Goal: Information Seeking & Learning: Check status

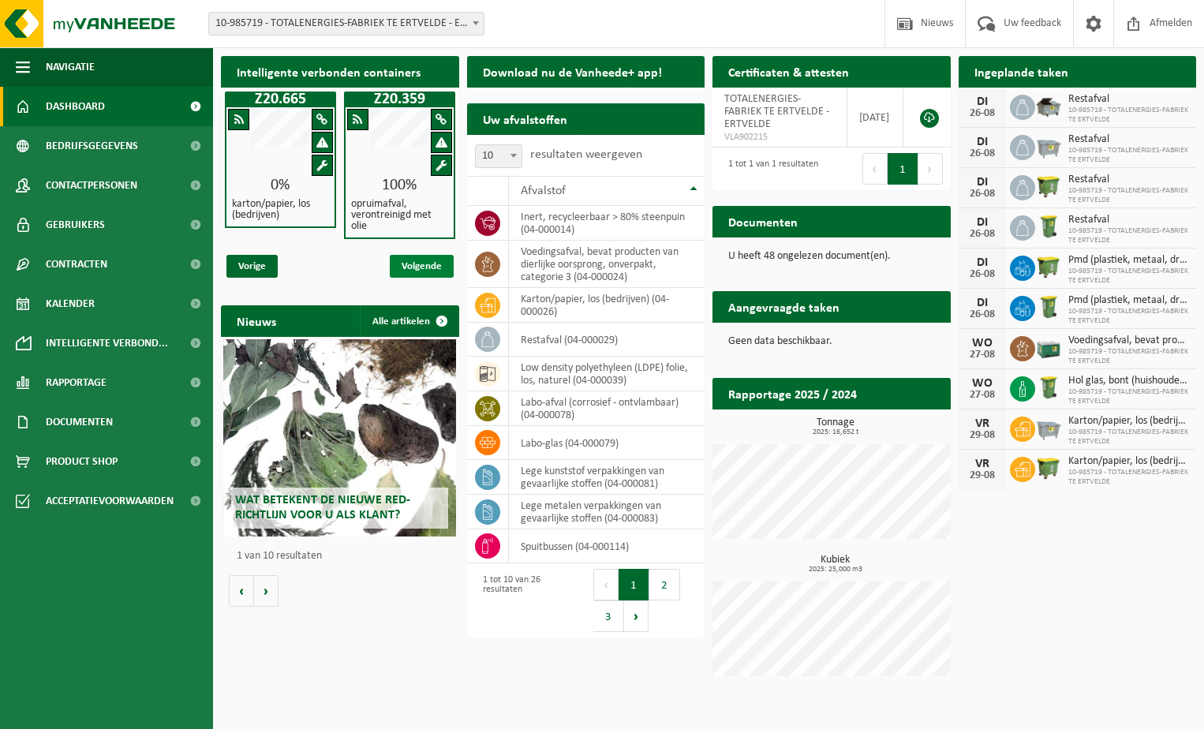
click at [416, 263] on span "Volgende" at bounding box center [422, 266] width 64 height 23
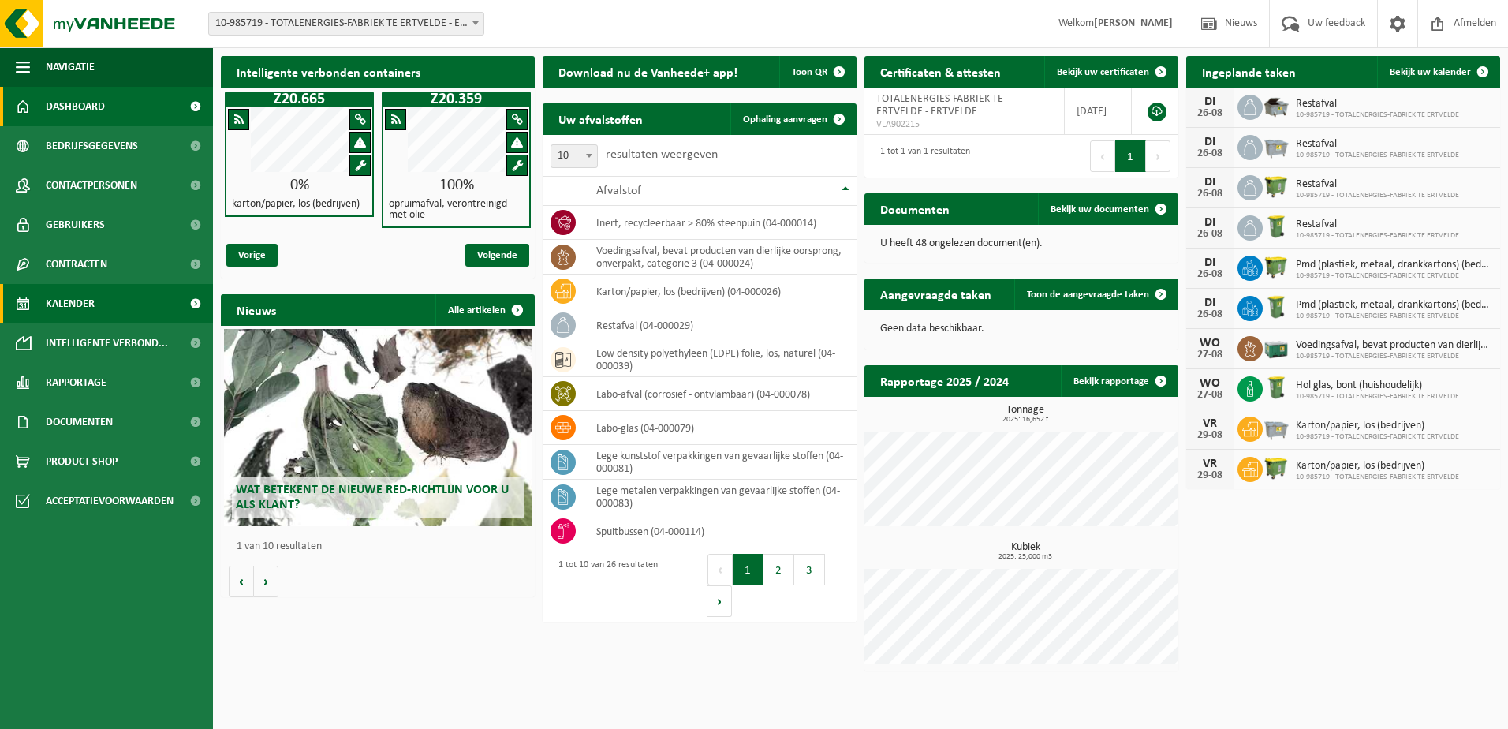
click at [85, 305] on span "Kalender" at bounding box center [70, 303] width 49 height 39
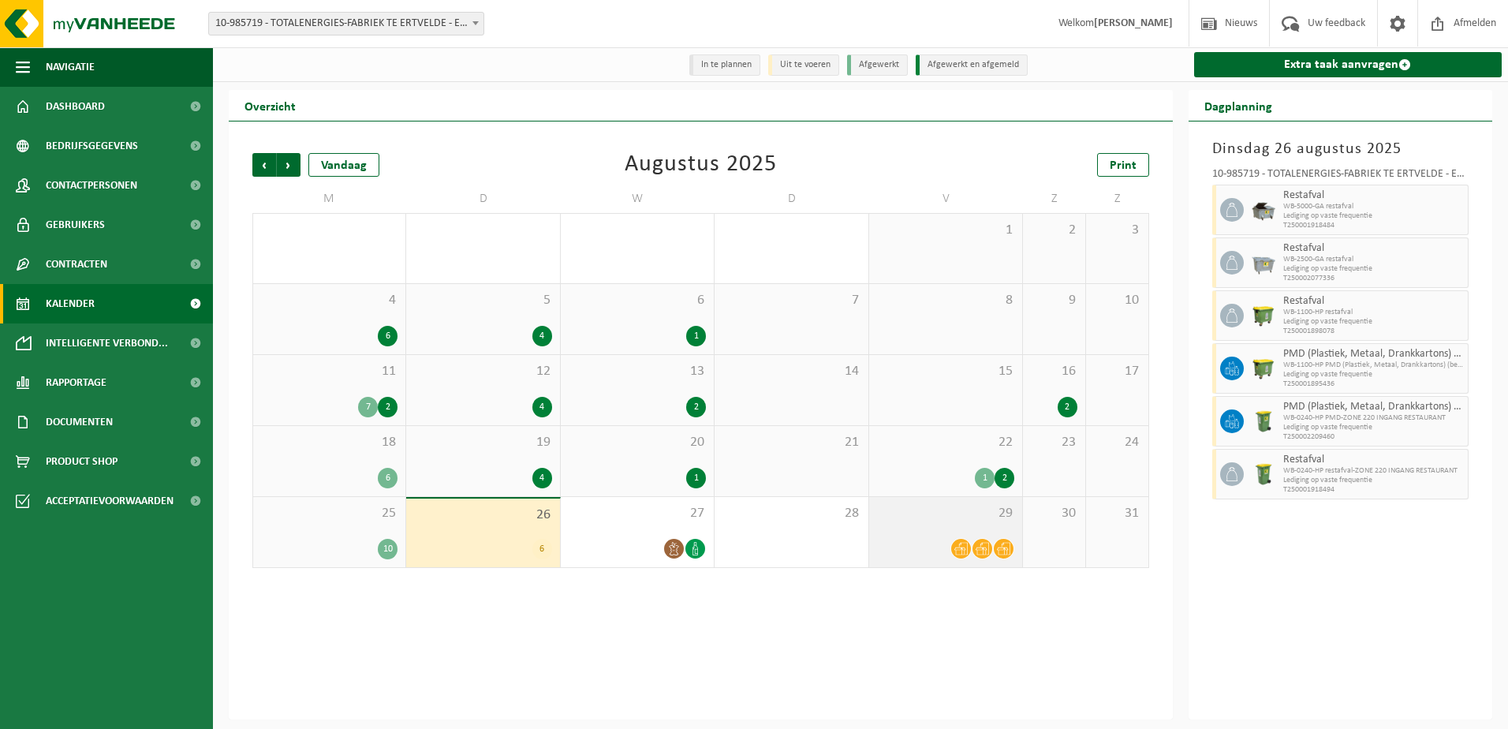
click at [987, 543] on icon at bounding box center [982, 549] width 13 height 13
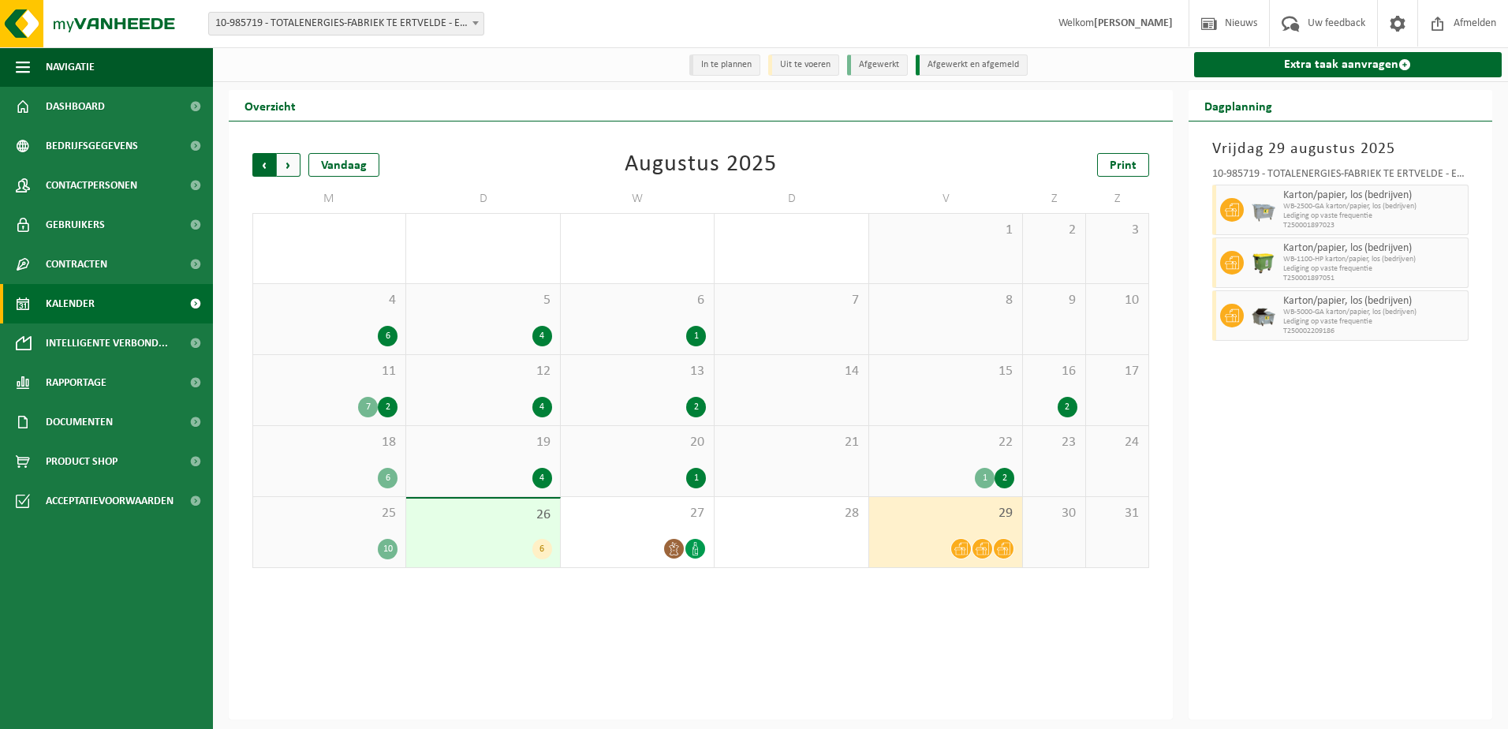
click at [289, 161] on span "Volgende" at bounding box center [289, 165] width 24 height 24
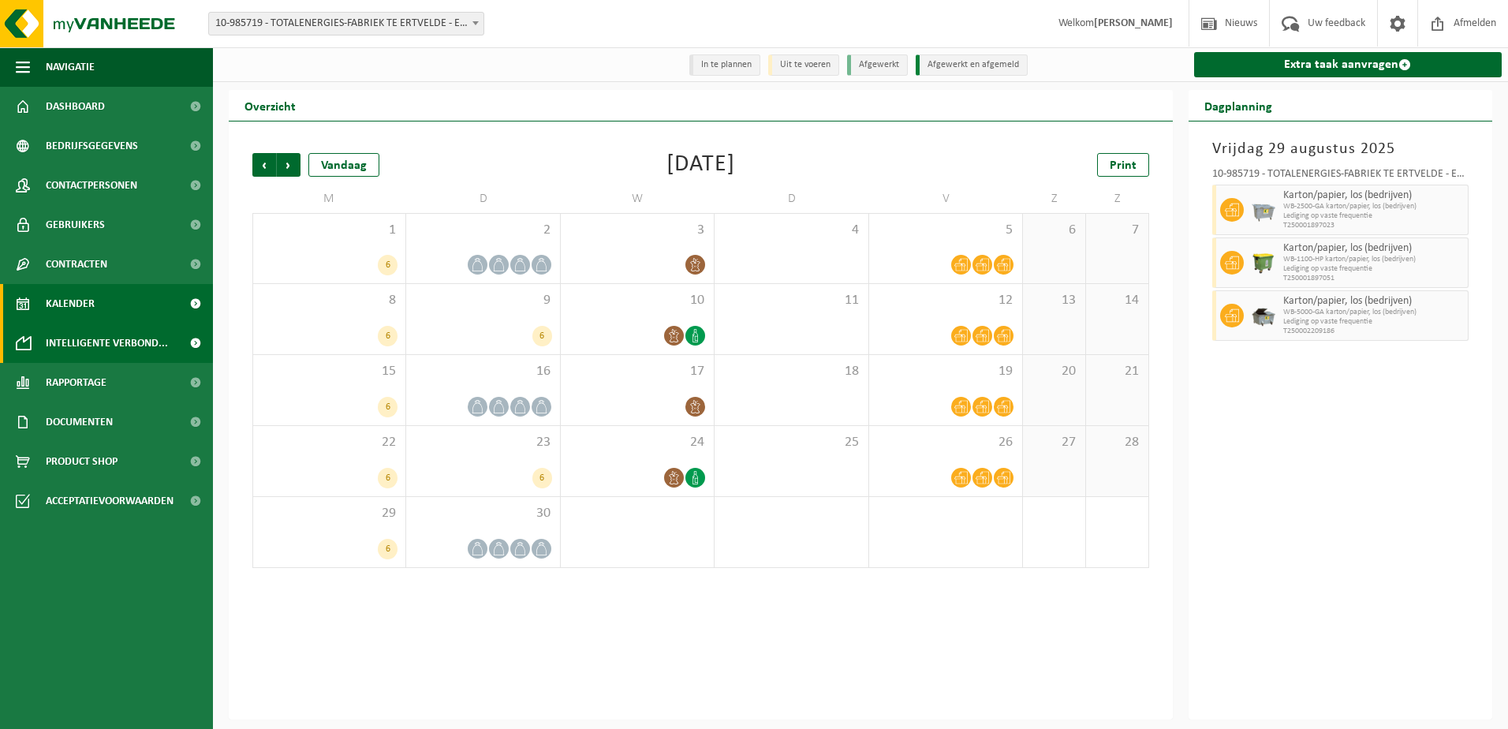
click at [110, 334] on span "Intelligente verbond..." at bounding box center [107, 342] width 122 height 39
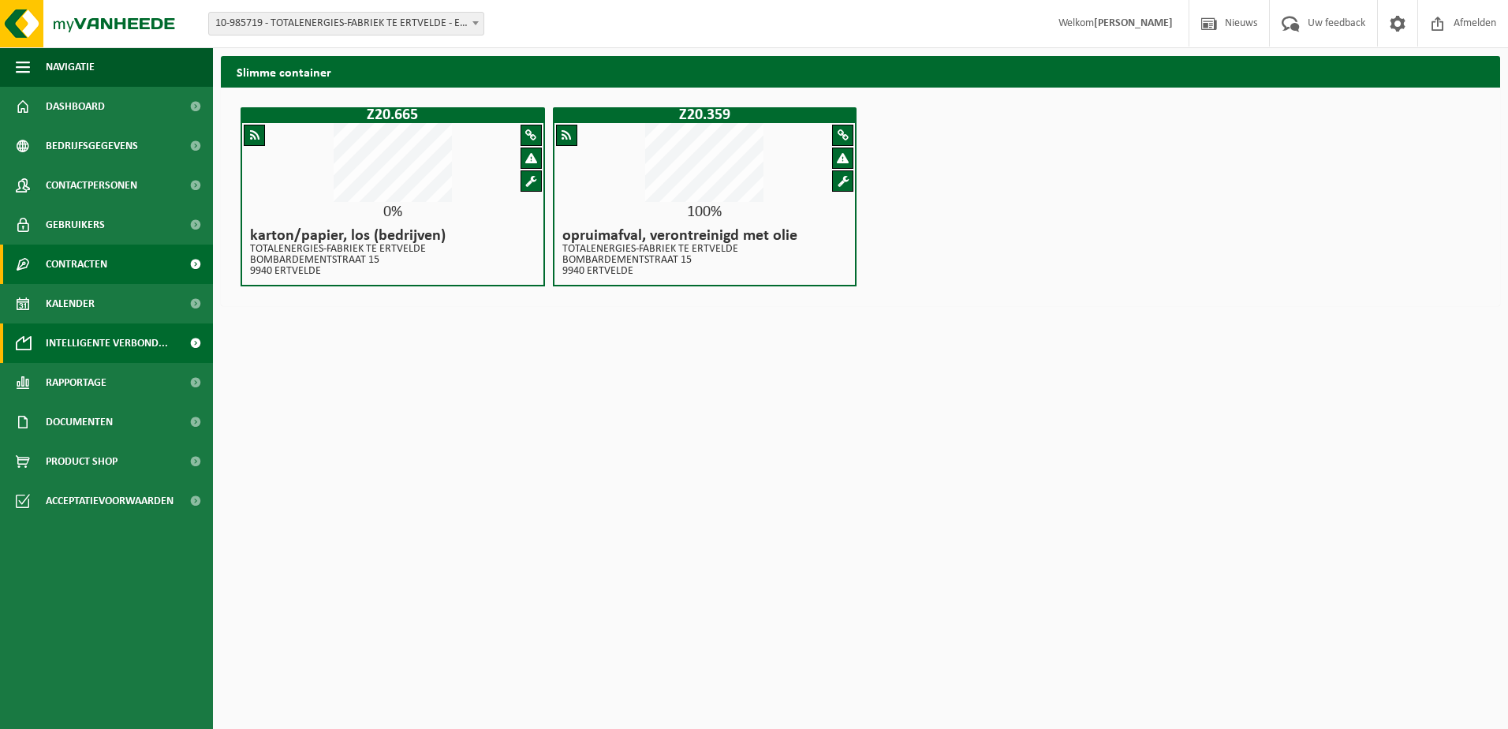
click at [84, 261] on span "Contracten" at bounding box center [77, 264] width 62 height 39
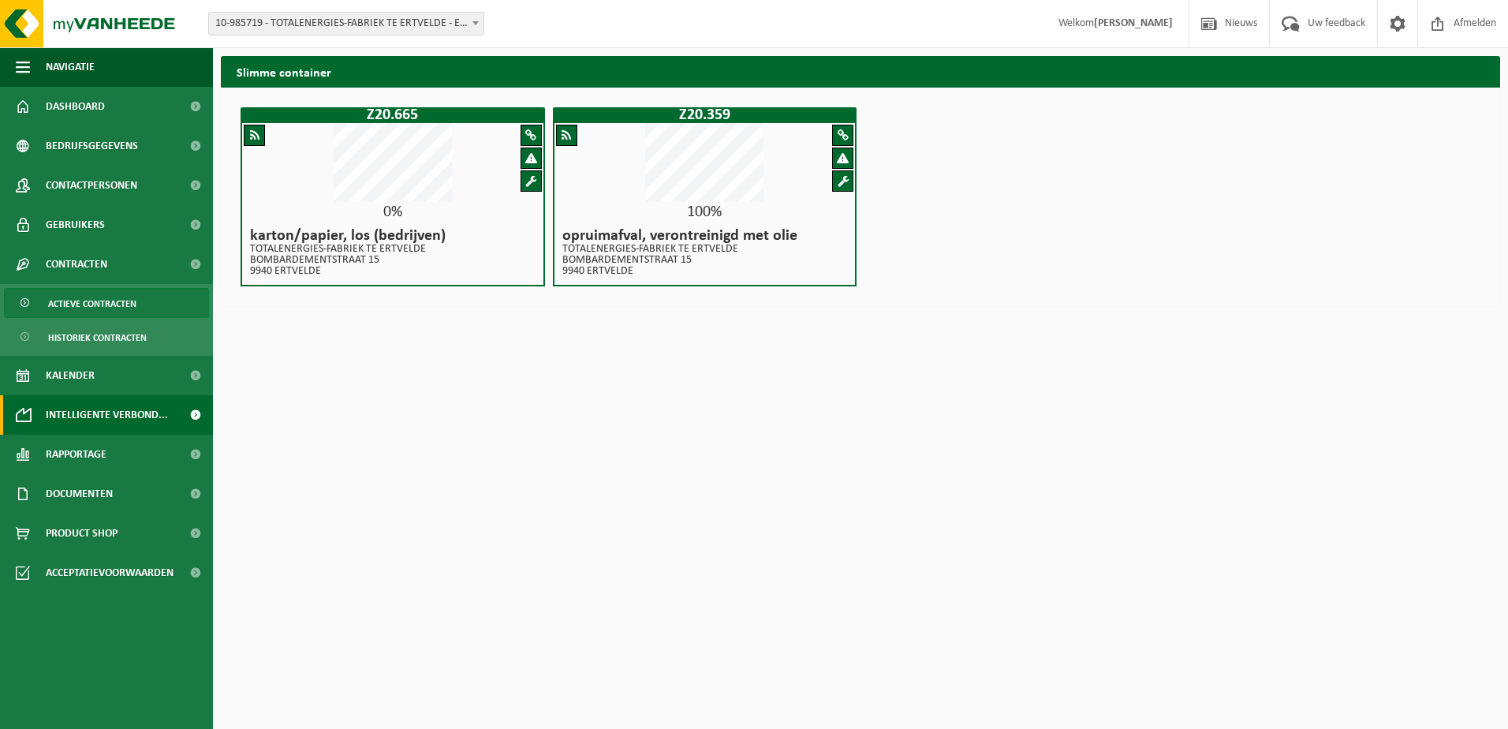
click at [91, 307] on span "Actieve contracten" at bounding box center [92, 304] width 88 height 30
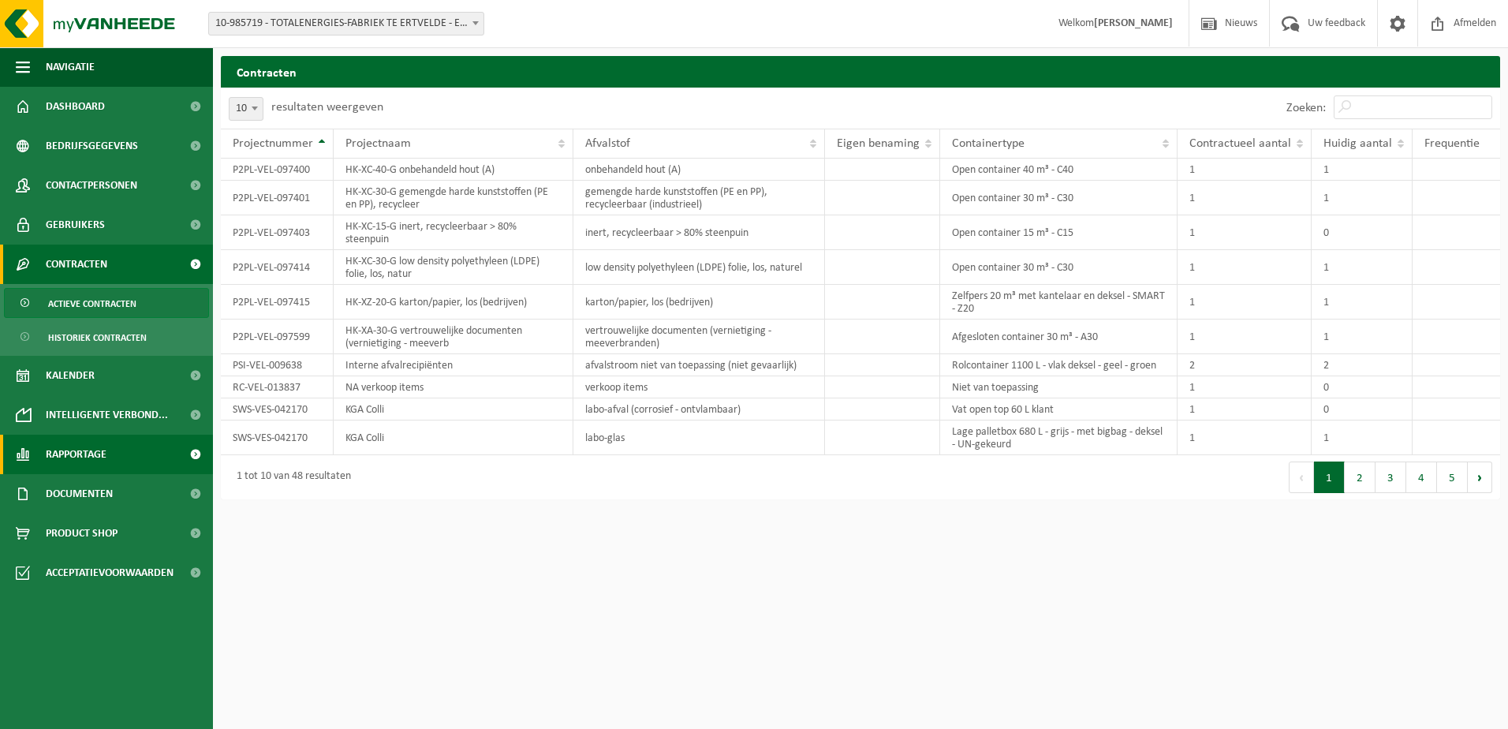
click at [63, 449] on span "Rapportage" at bounding box center [76, 454] width 61 height 39
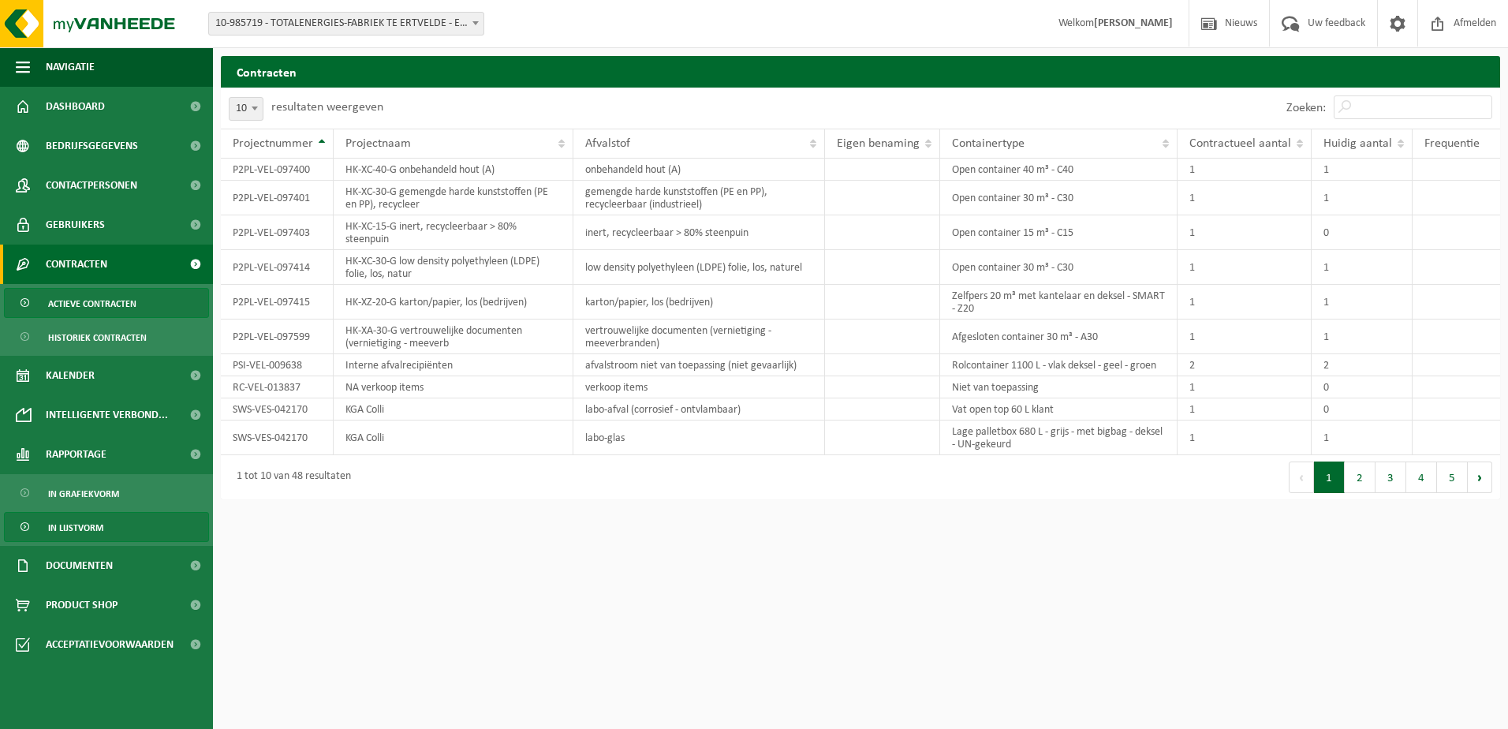
click at [71, 526] on span "In lijstvorm" at bounding box center [75, 528] width 55 height 30
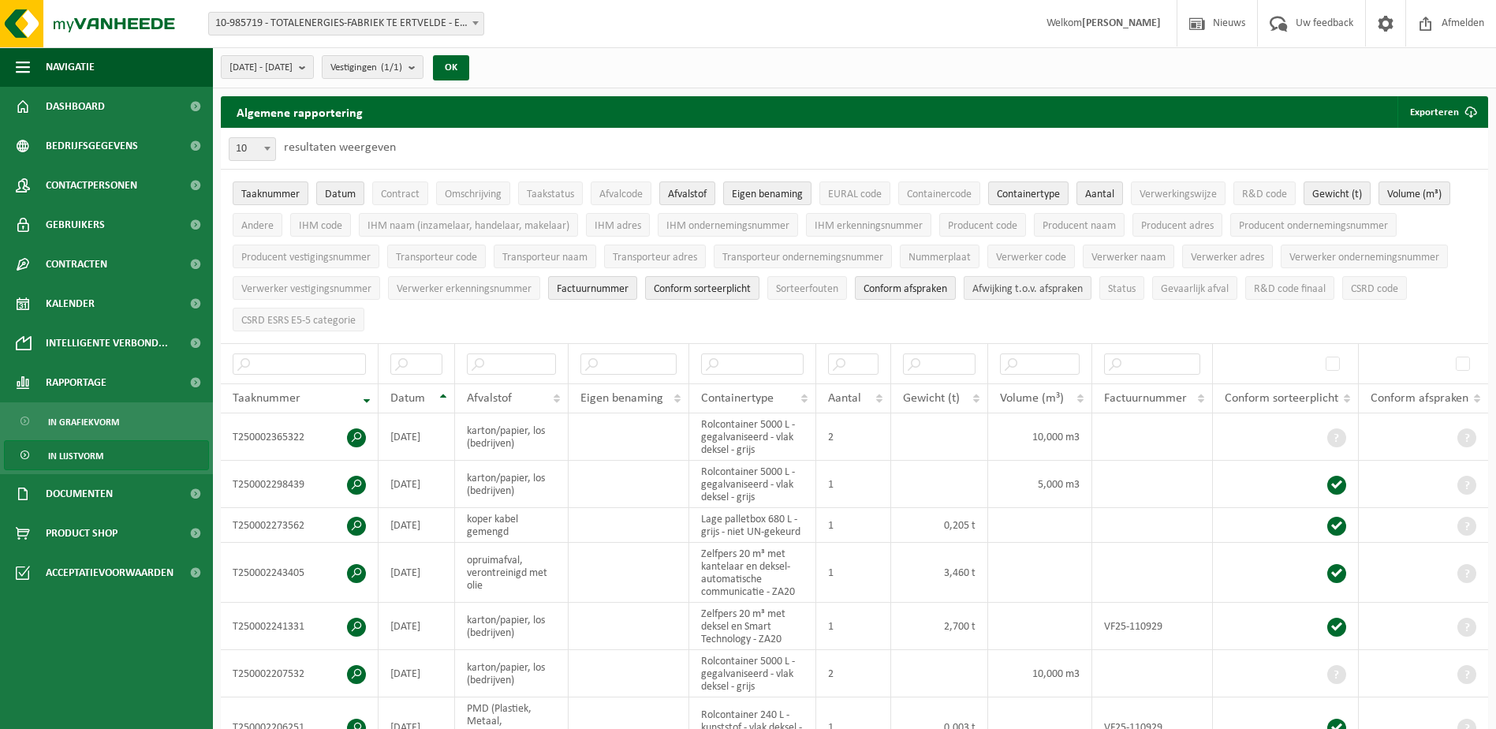
click at [1038, 287] on span "Afwijking t.o.v. afspraken" at bounding box center [1027, 289] width 110 height 12
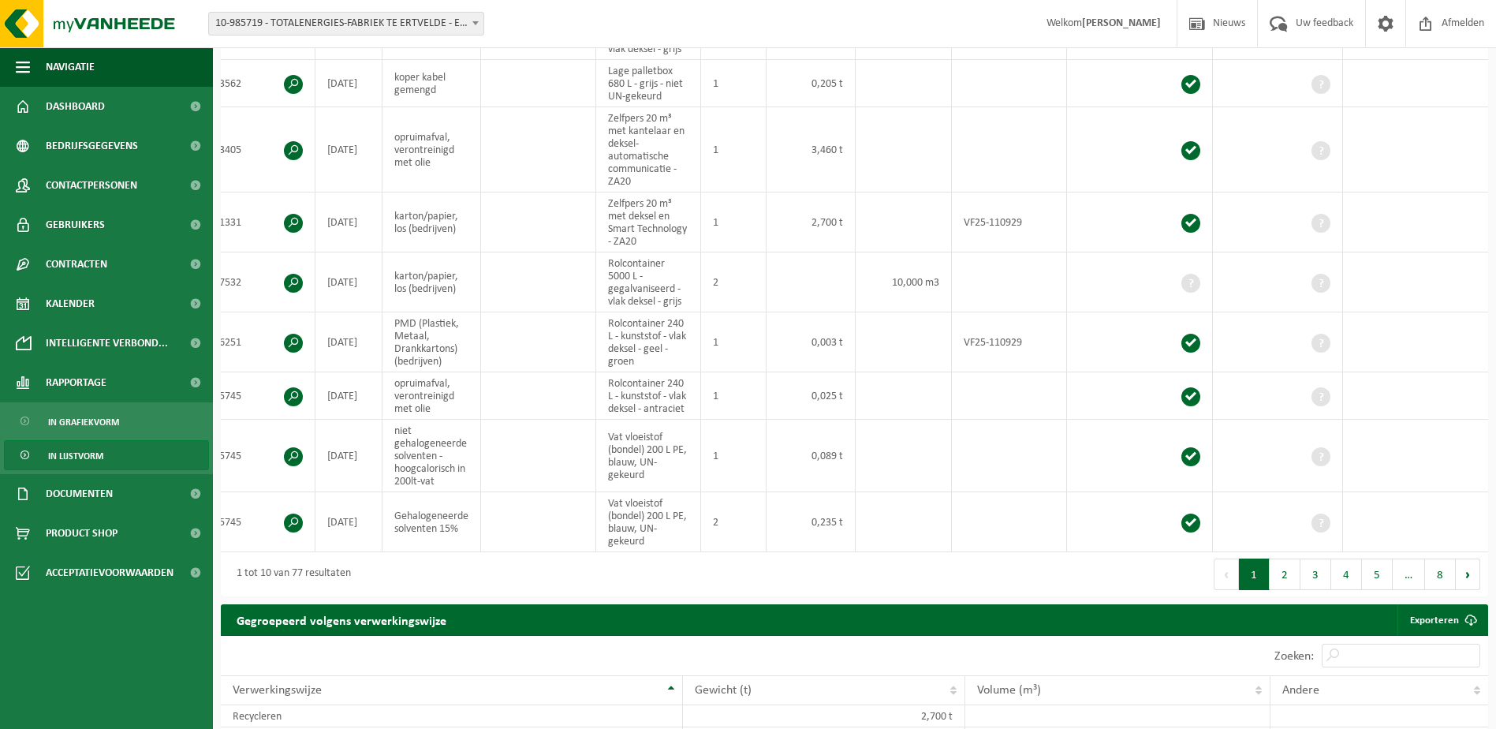
scroll to position [0, 75]
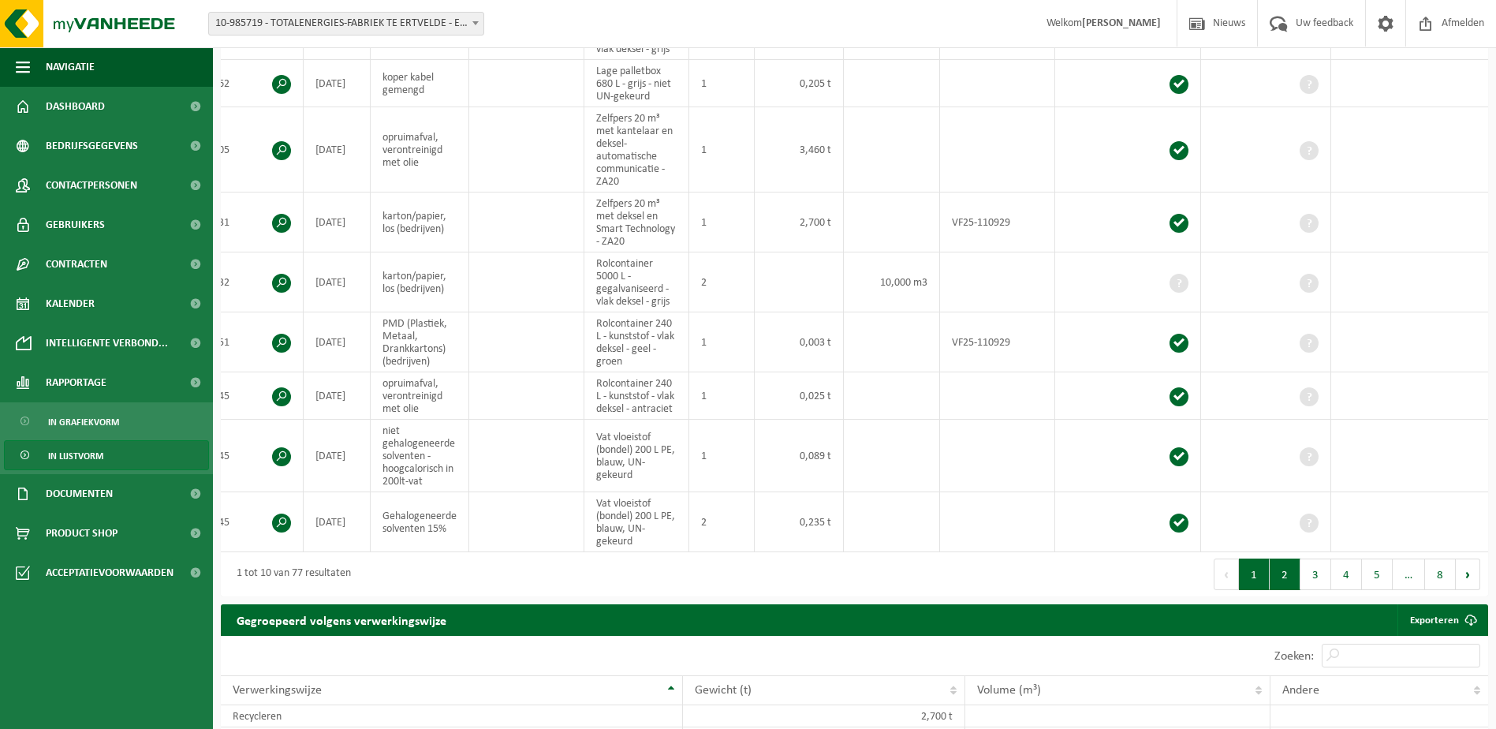
click at [1284, 587] on button "2" at bounding box center [1285, 574] width 31 height 32
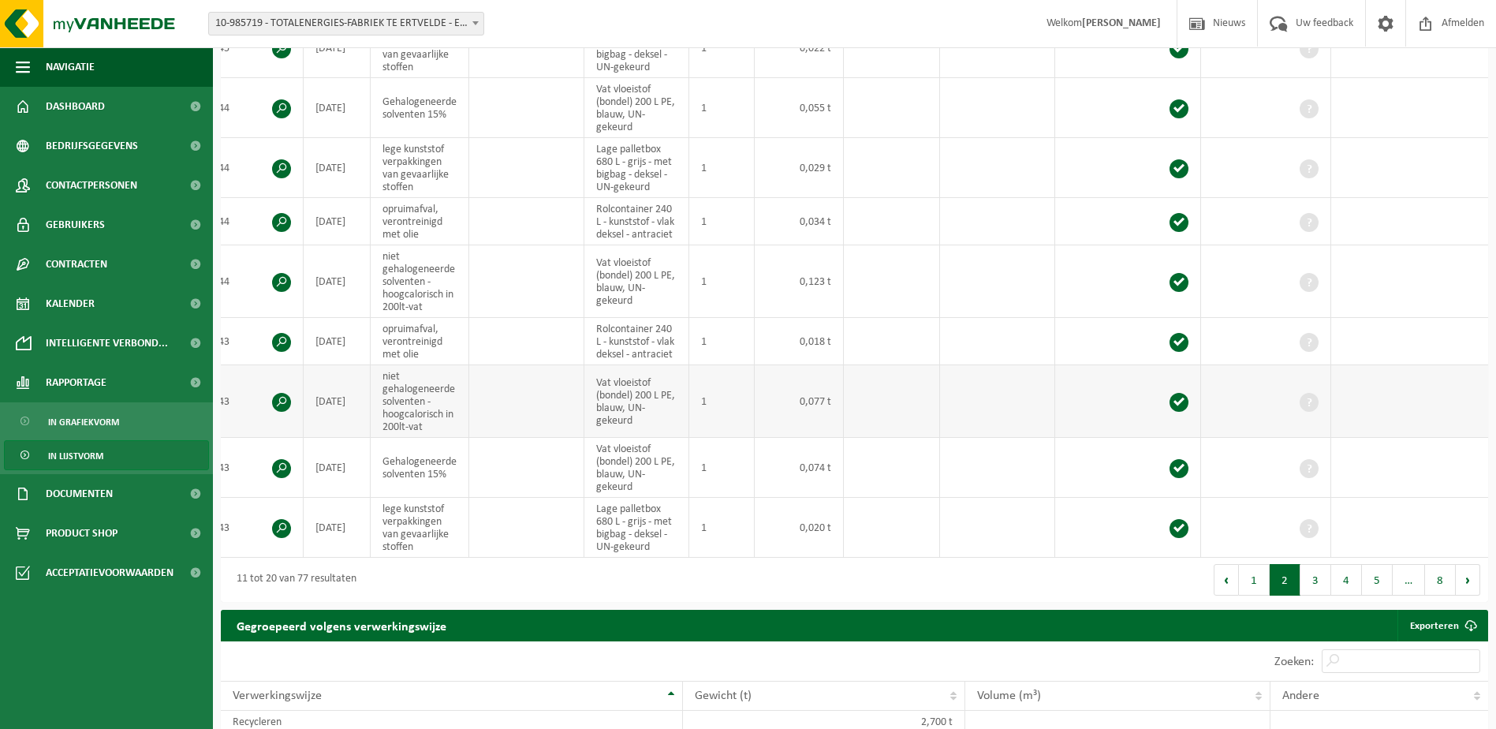
scroll to position [461, 0]
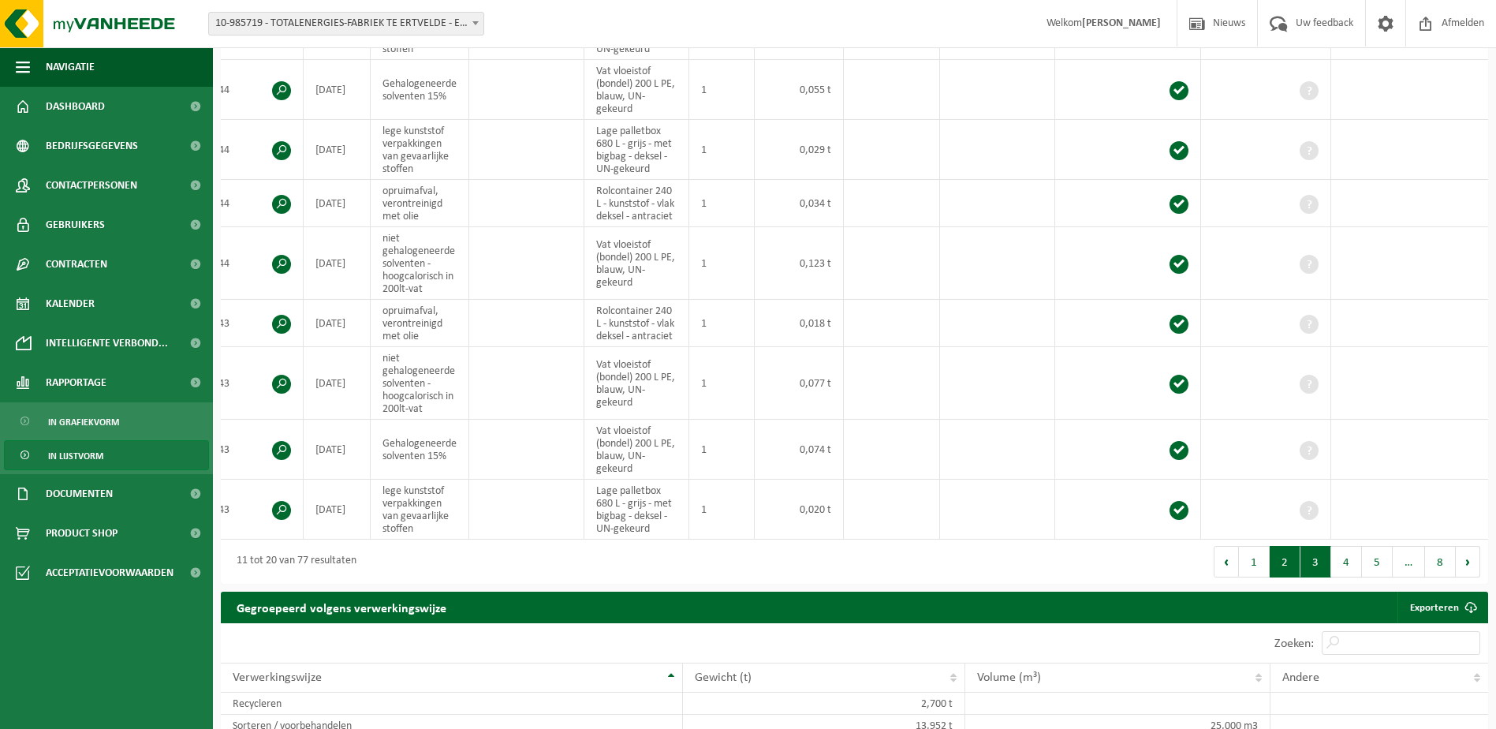
click at [1319, 569] on button "3" at bounding box center [1316, 562] width 31 height 32
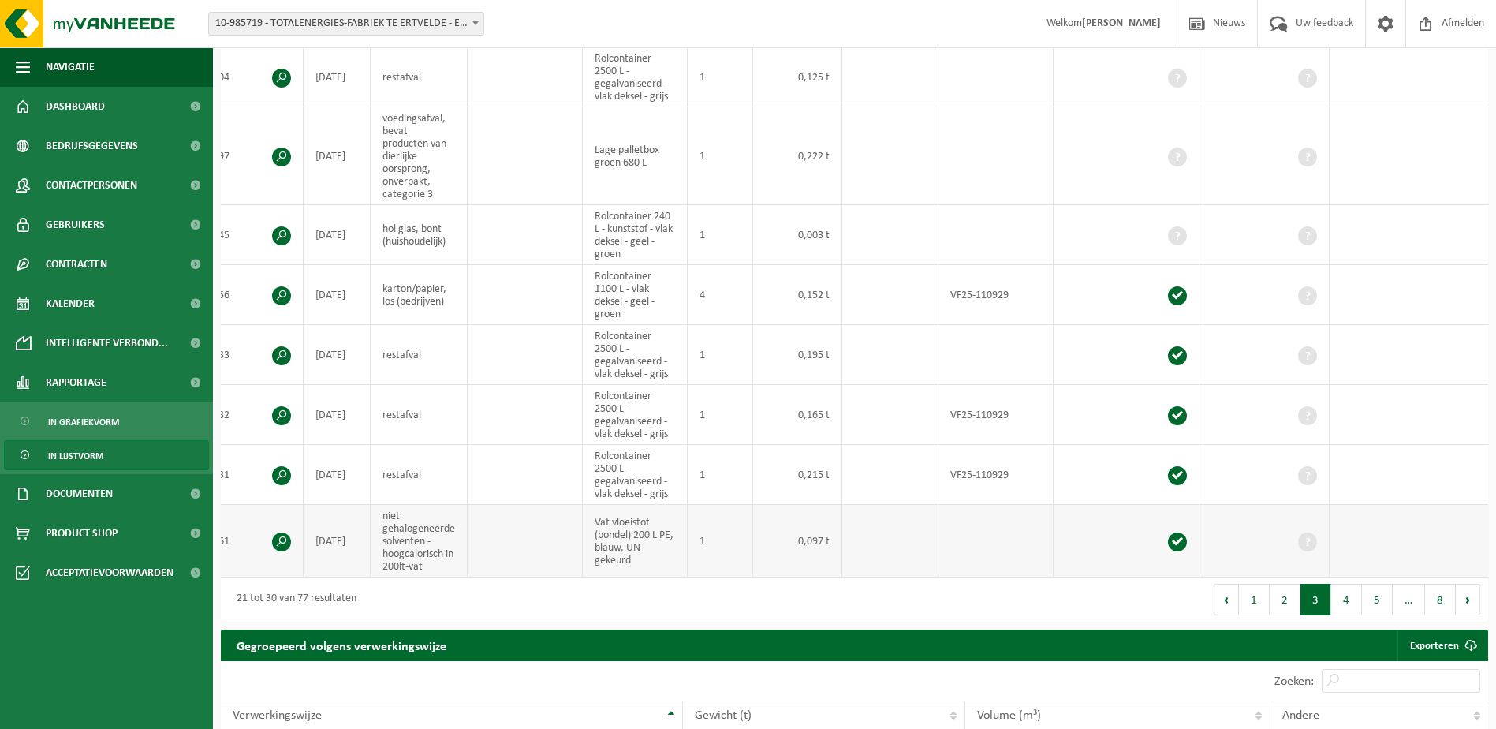
scroll to position [0, 73]
click at [1337, 569] on td at bounding box center [1410, 541] width 159 height 73
click at [1340, 604] on button "4" at bounding box center [1346, 600] width 31 height 32
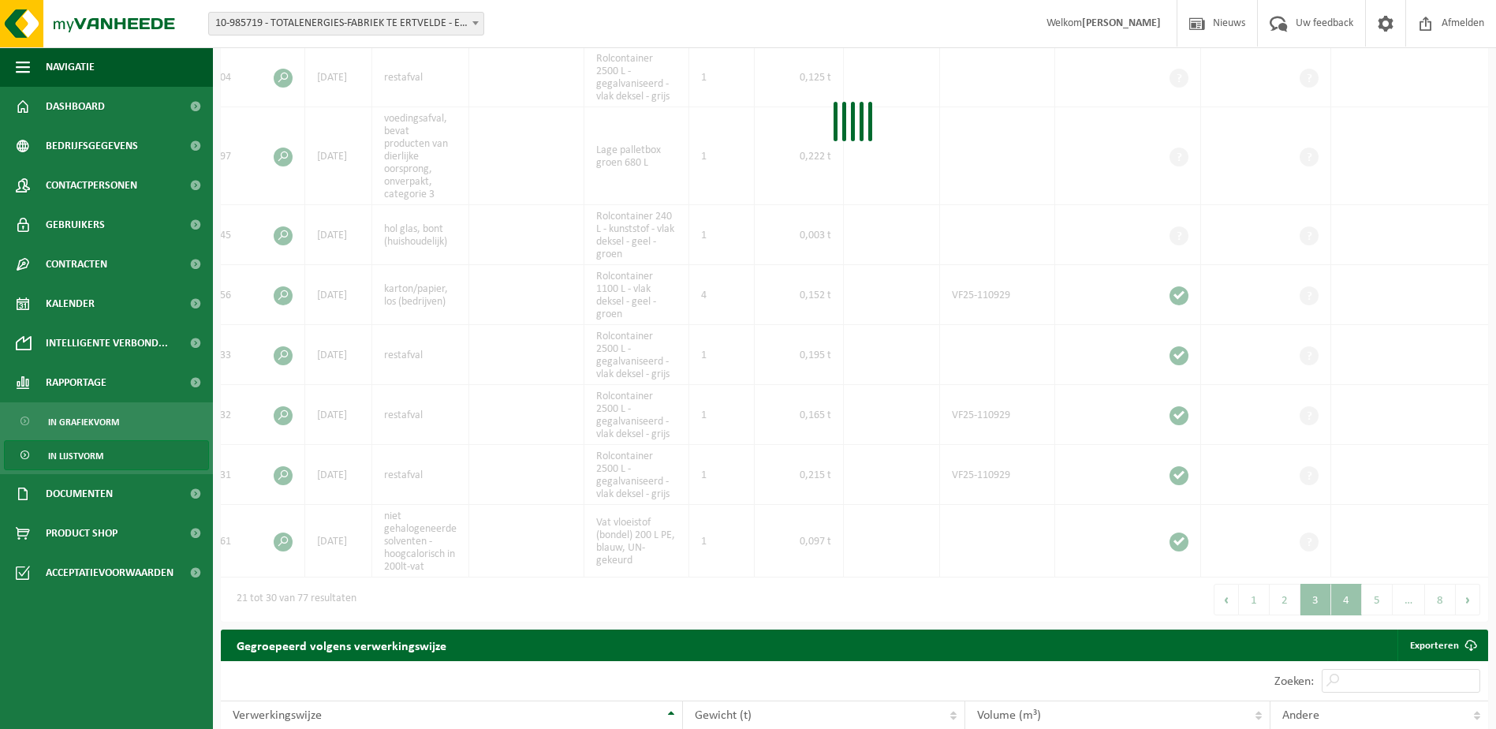
scroll to position [511, 0]
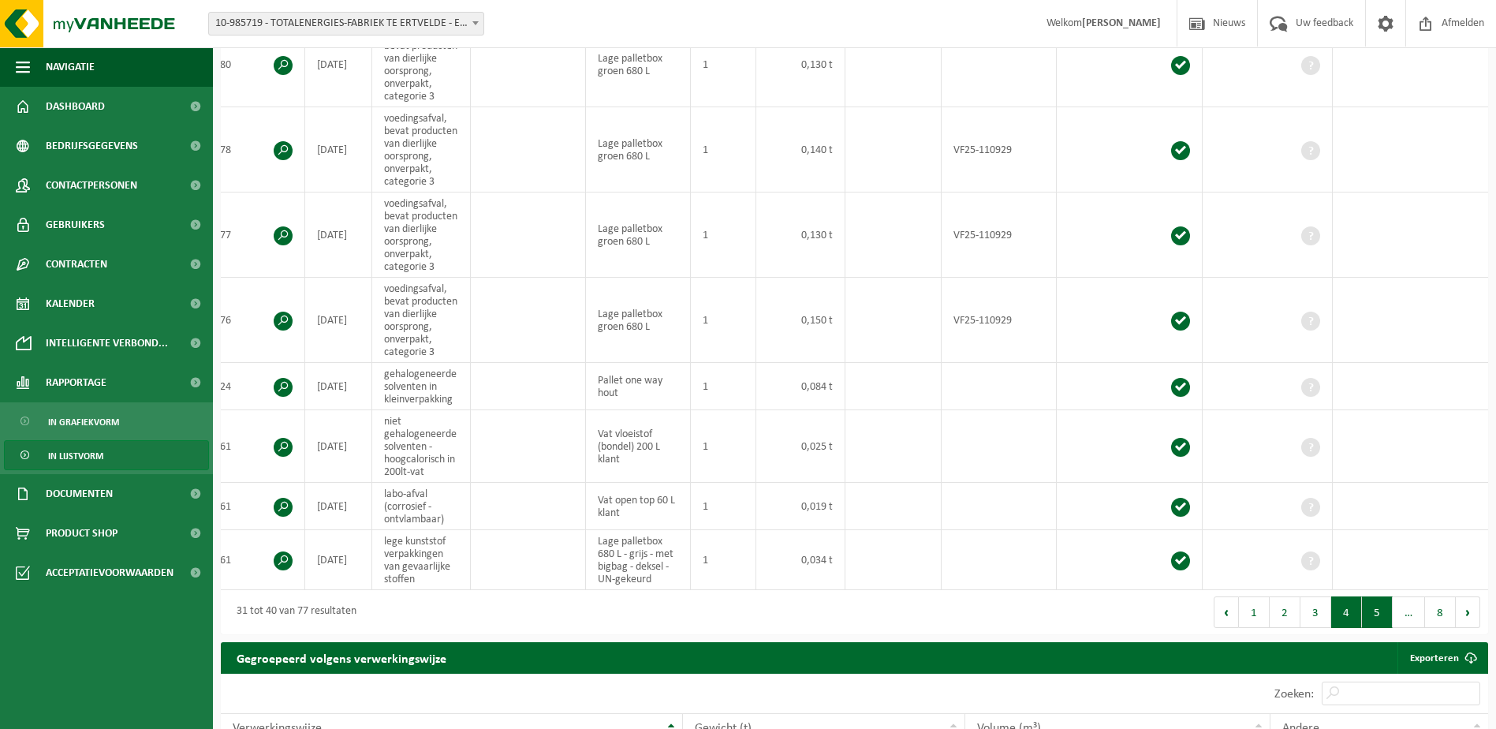
click at [1371, 619] on button "5" at bounding box center [1377, 612] width 31 height 32
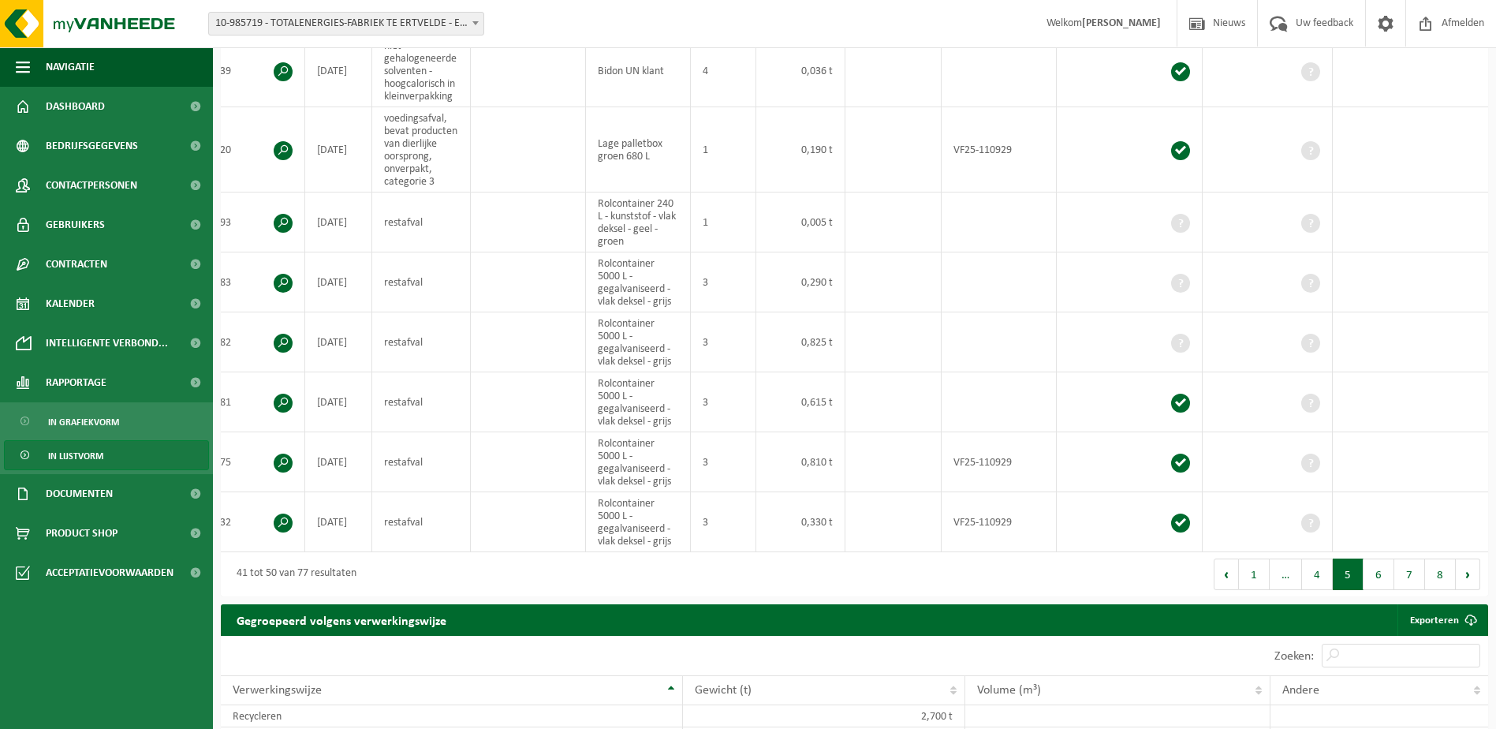
scroll to position [492, 0]
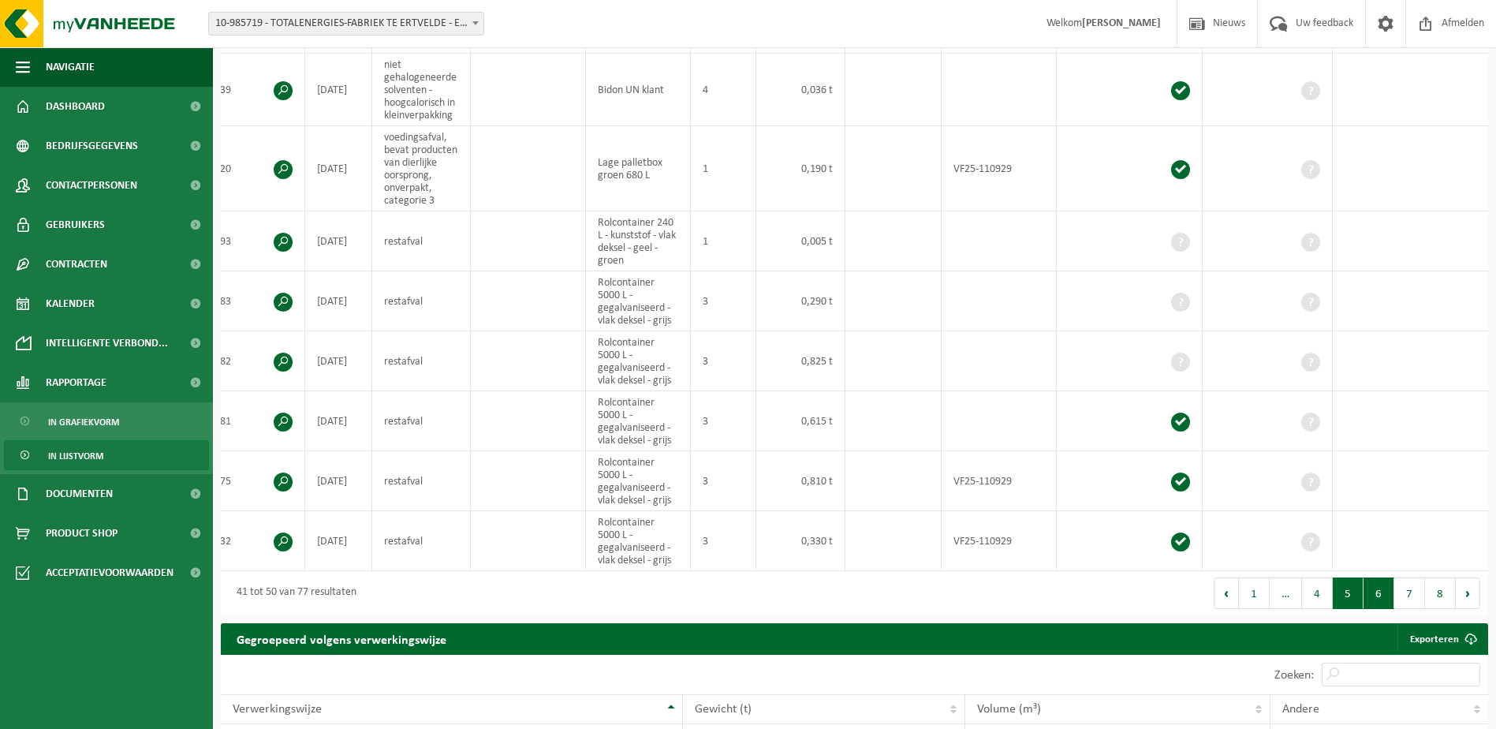
click at [1379, 603] on button "6" at bounding box center [1379, 593] width 31 height 32
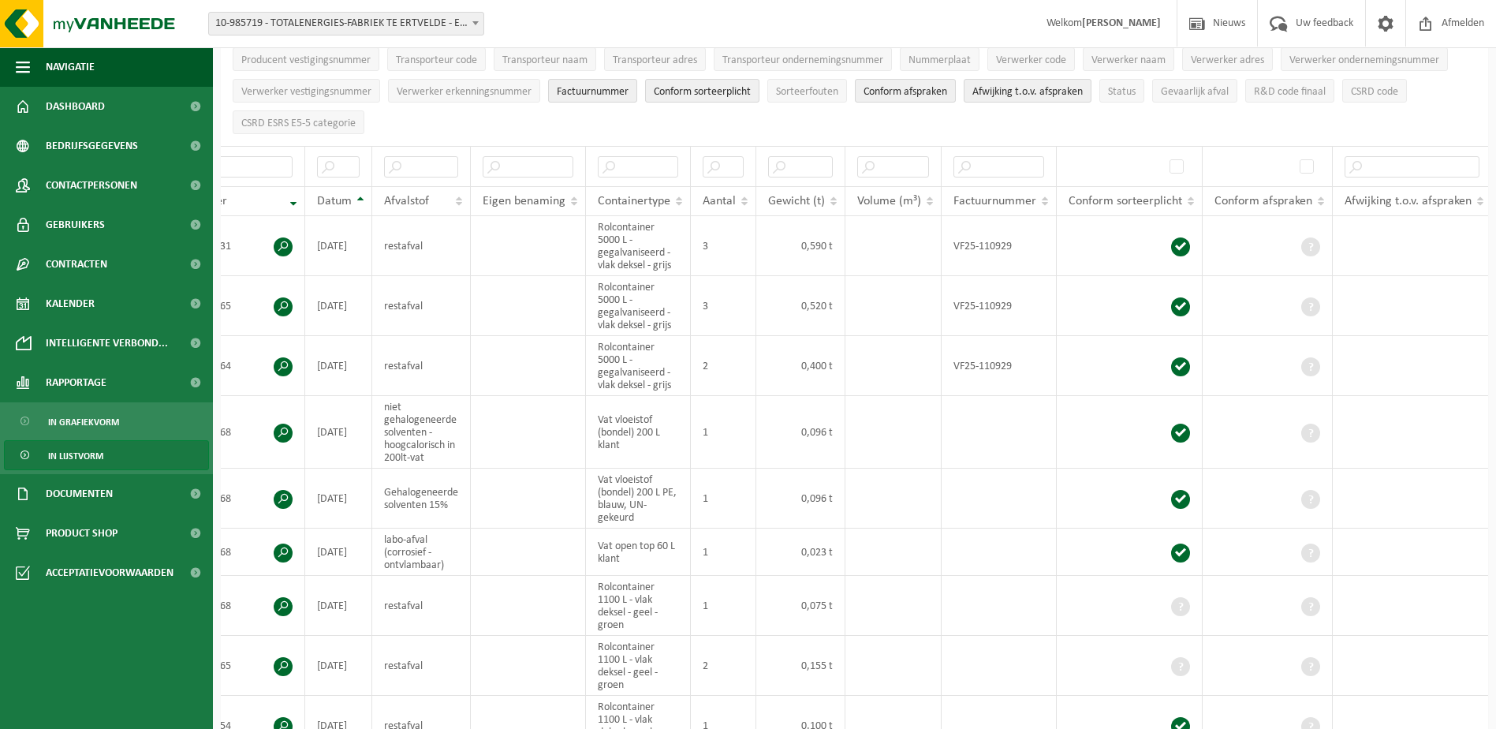
scroll to position [0, 0]
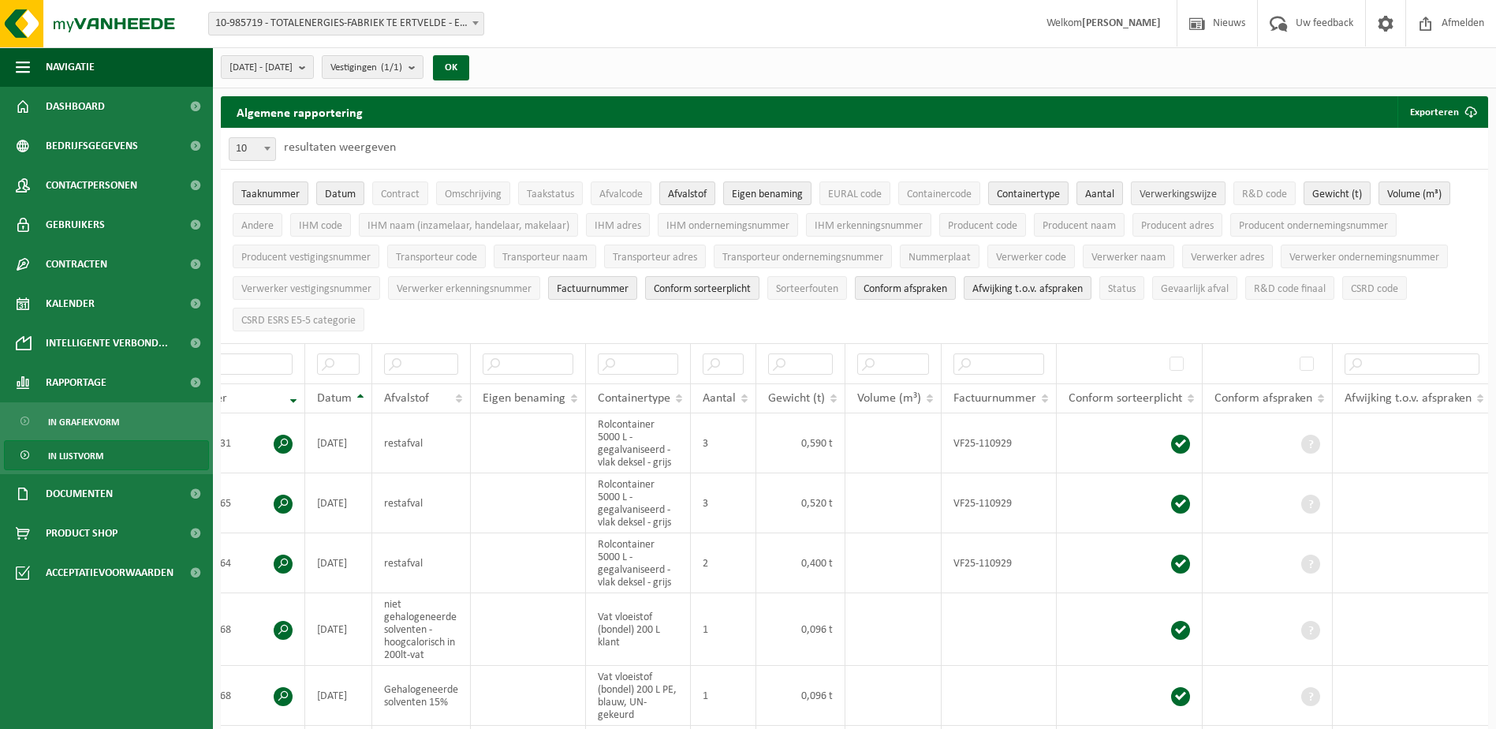
click at [1210, 200] on span "Verwerkingswijze" at bounding box center [1178, 195] width 77 height 12
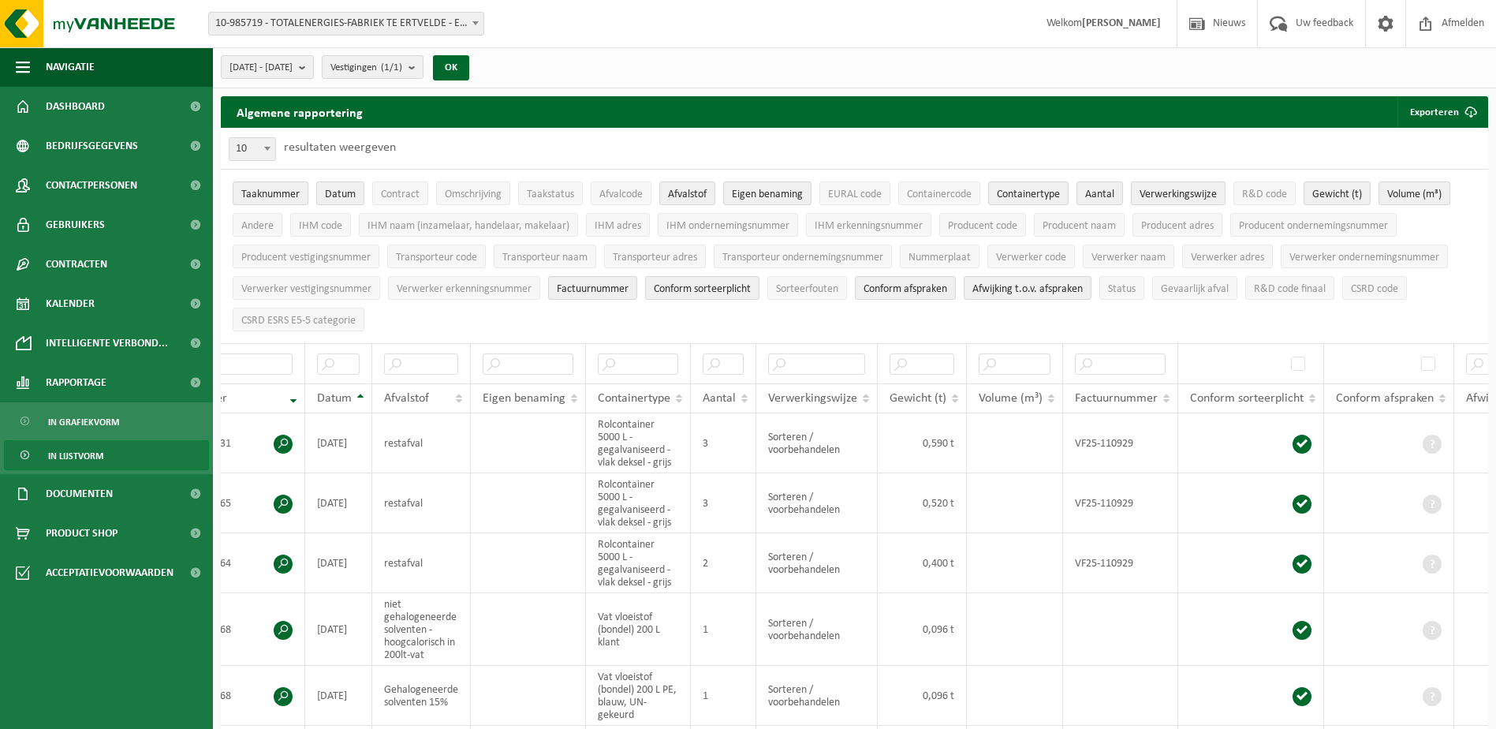
click at [1210, 200] on span "Verwerkingswijze" at bounding box center [1178, 195] width 77 height 12
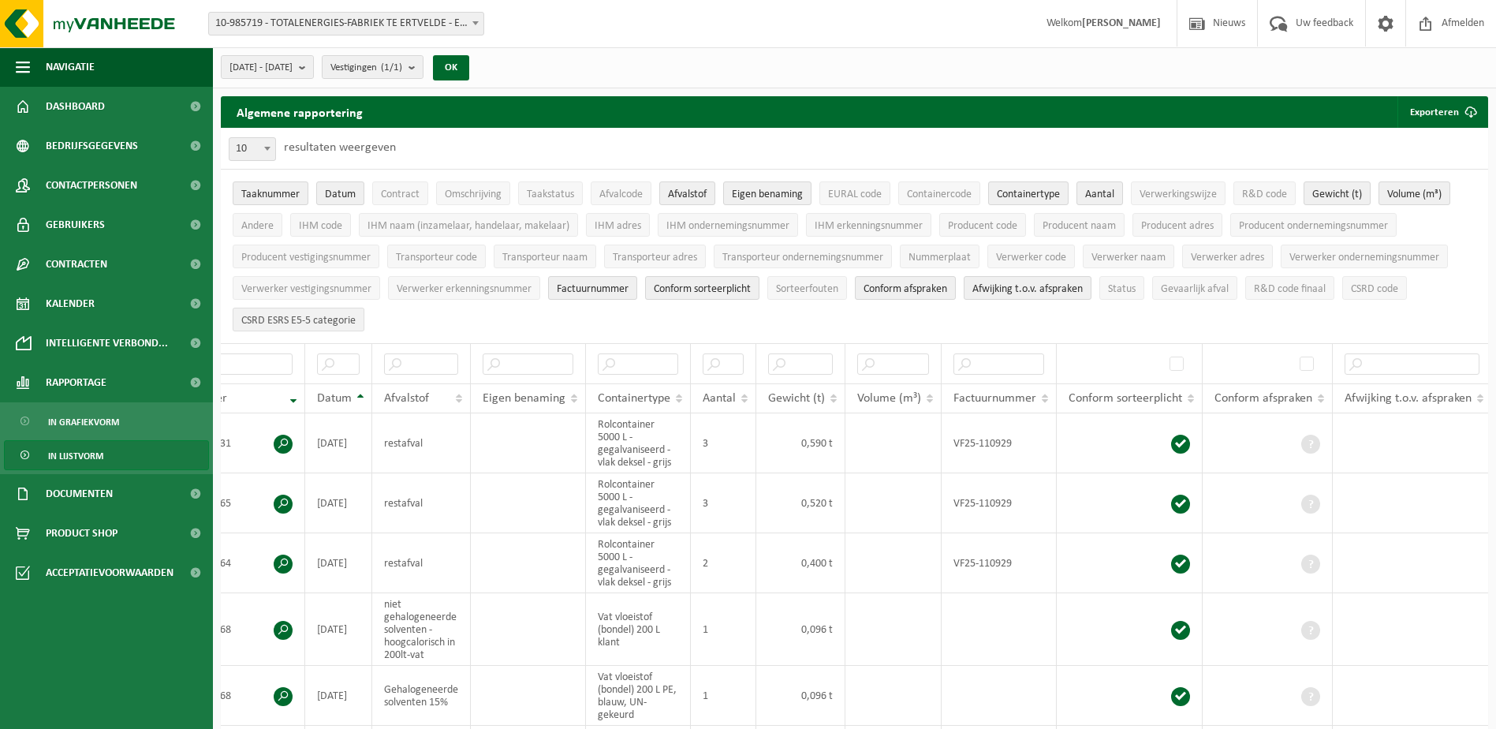
click at [348, 315] on span "CSRD ESRS E5-5 categorie" at bounding box center [298, 321] width 114 height 12
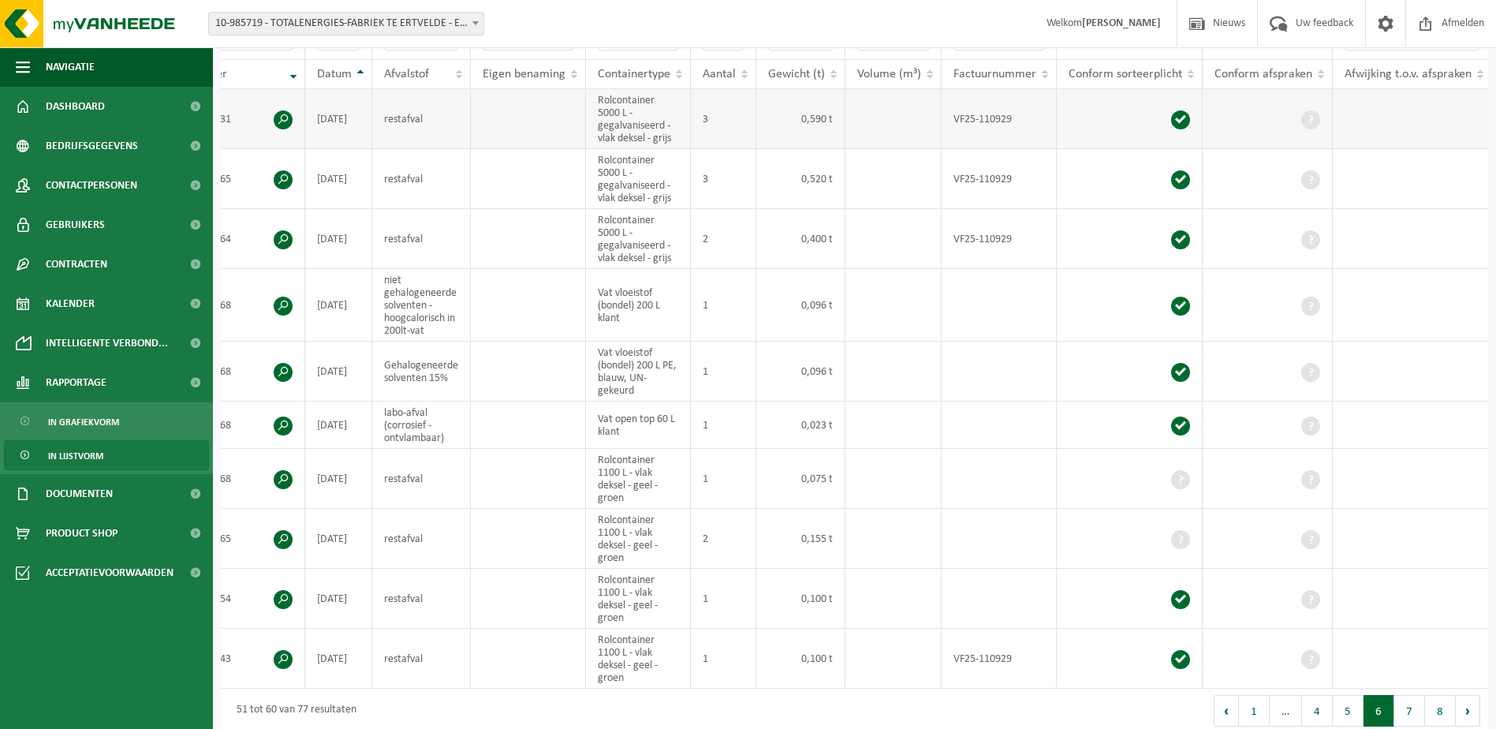
scroll to position [149, 0]
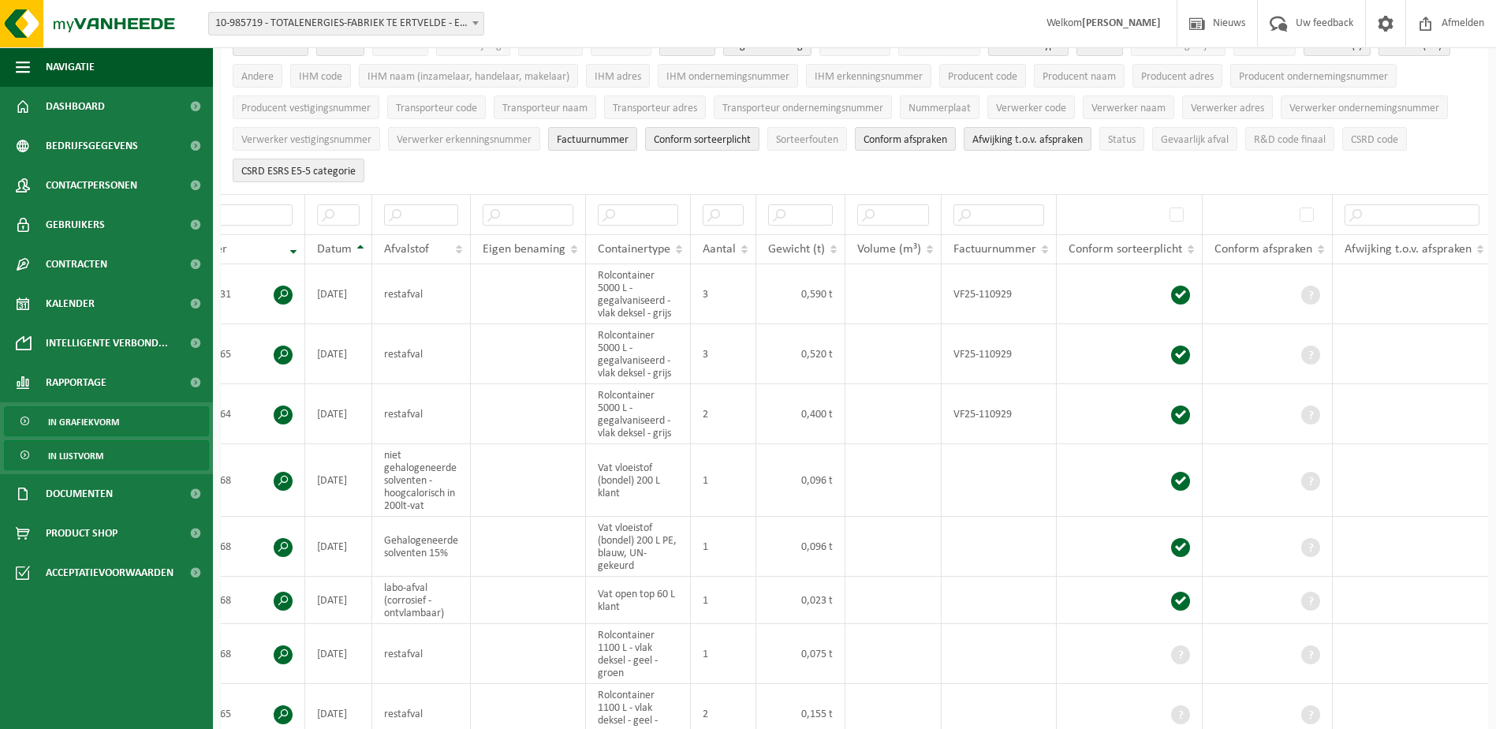
click at [77, 417] on span "In grafiekvorm" at bounding box center [83, 422] width 71 height 30
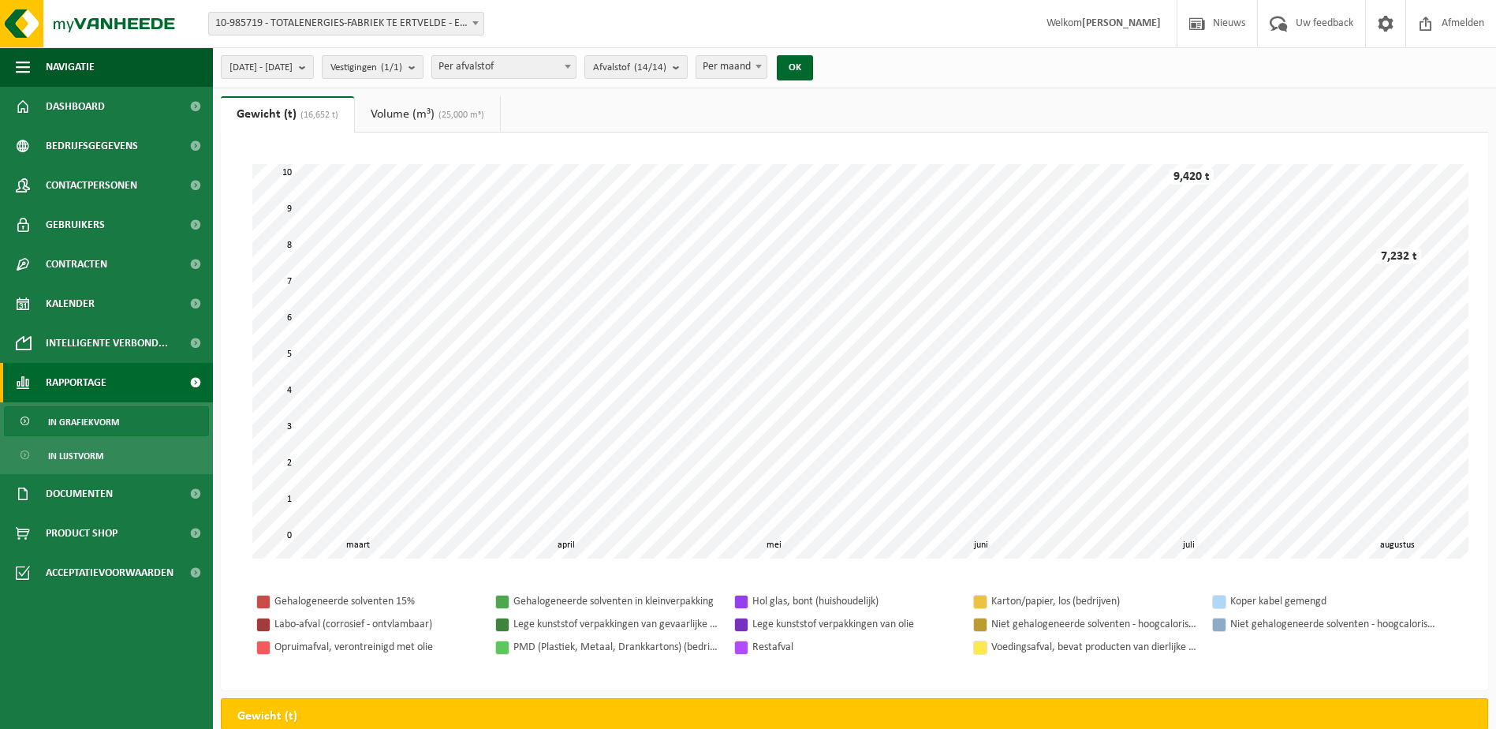
click at [416, 114] on link "Volume (m³) (25,000 m³)" at bounding box center [427, 114] width 145 height 36
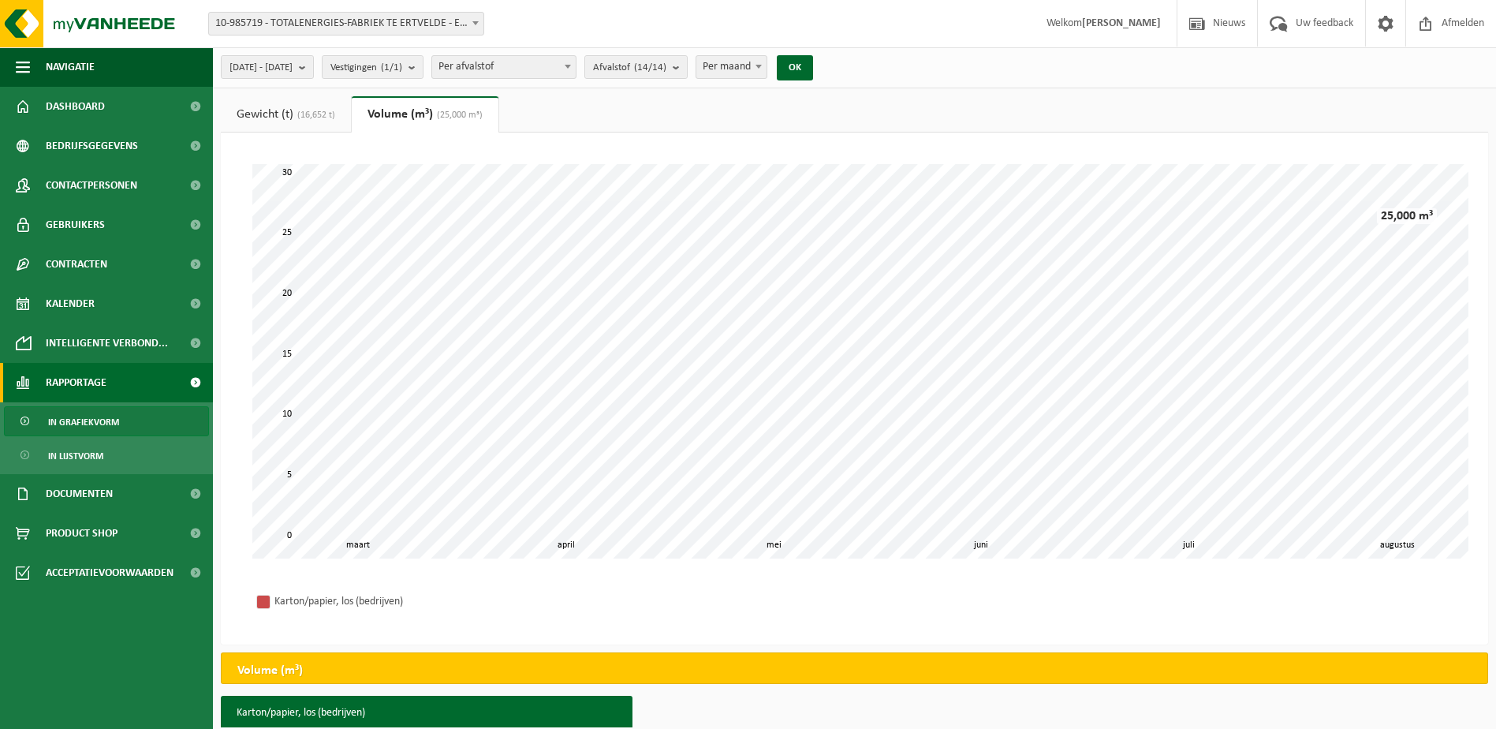
click at [307, 115] on span "(16,652 t)" at bounding box center [314, 114] width 42 height 9
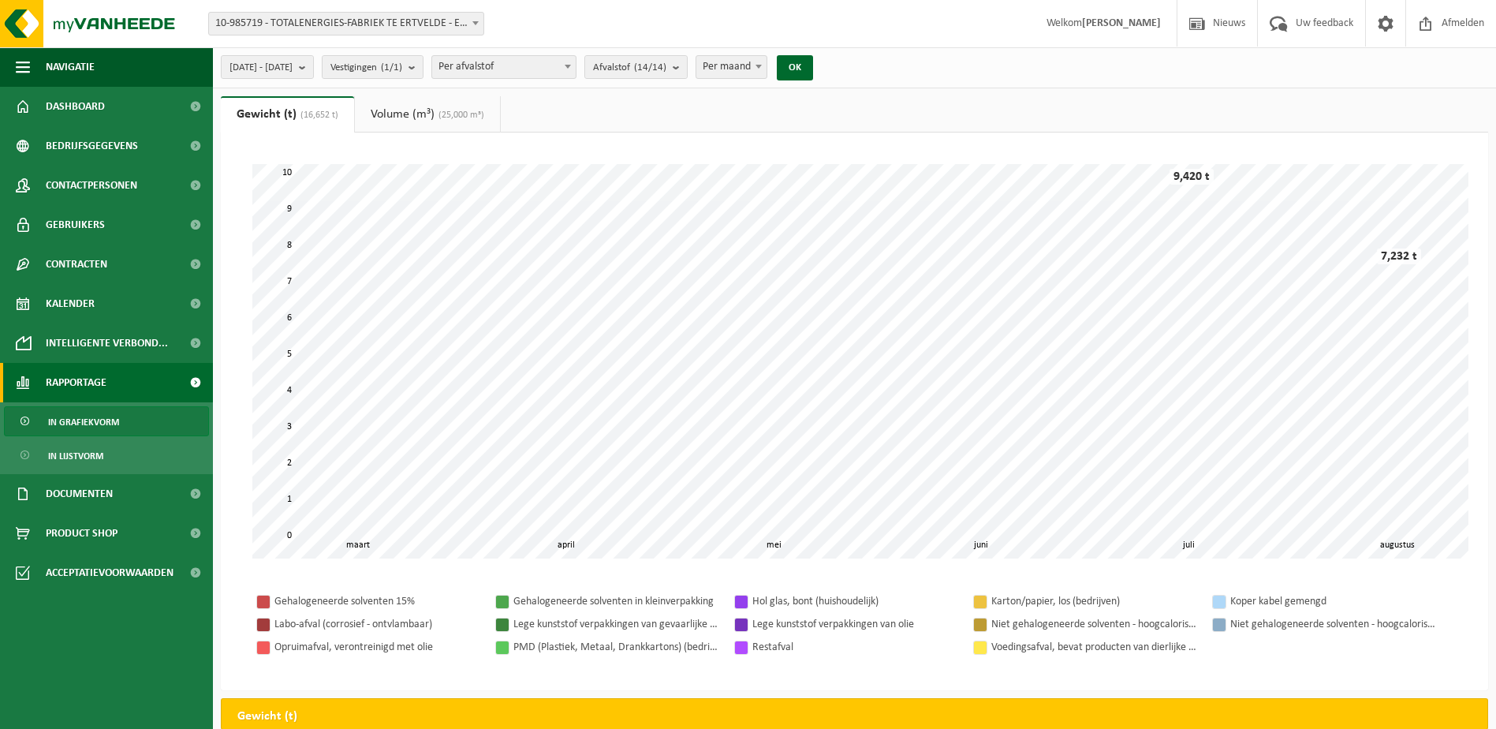
click at [576, 70] on span at bounding box center [568, 66] width 16 height 21
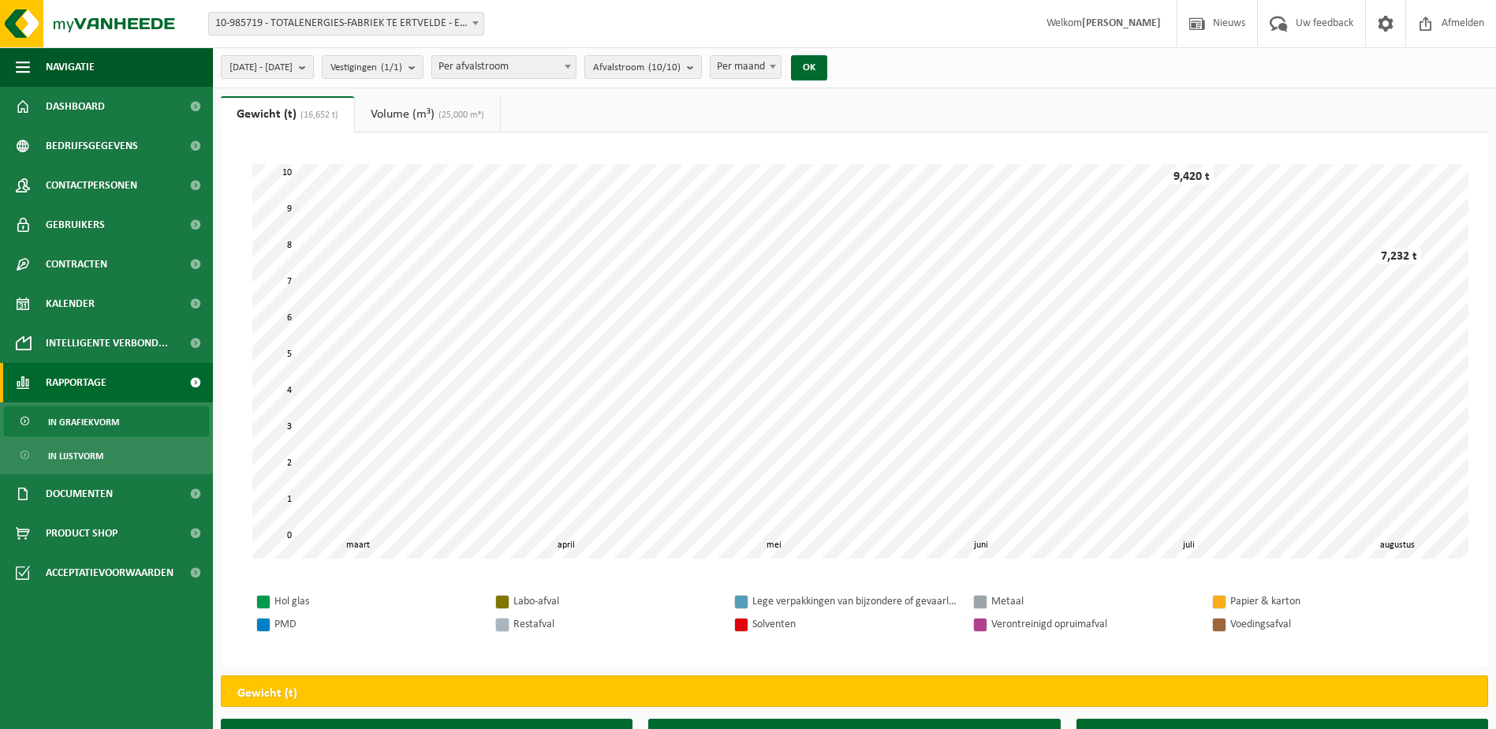
click at [576, 69] on span at bounding box center [568, 66] width 16 height 21
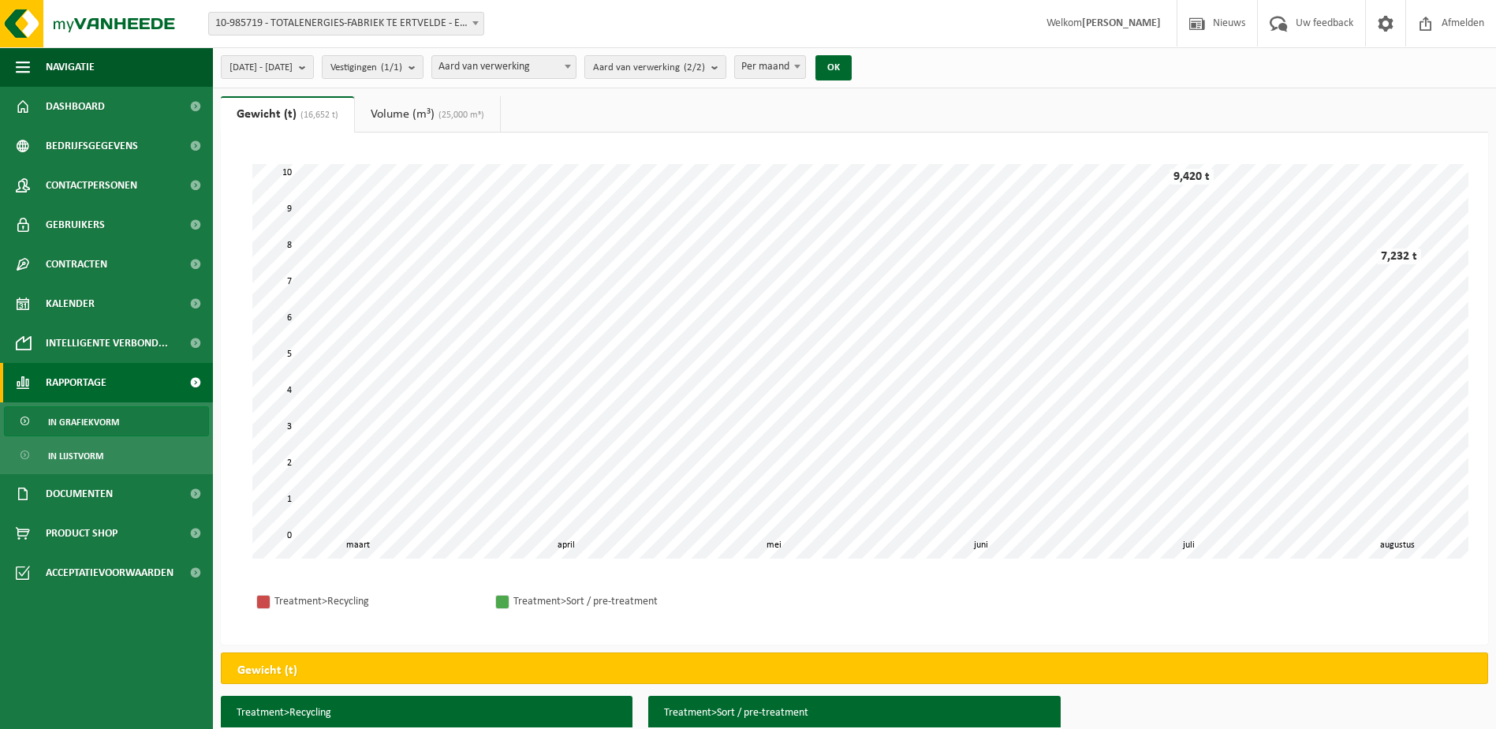
click at [571, 68] on b at bounding box center [568, 67] width 6 height 4
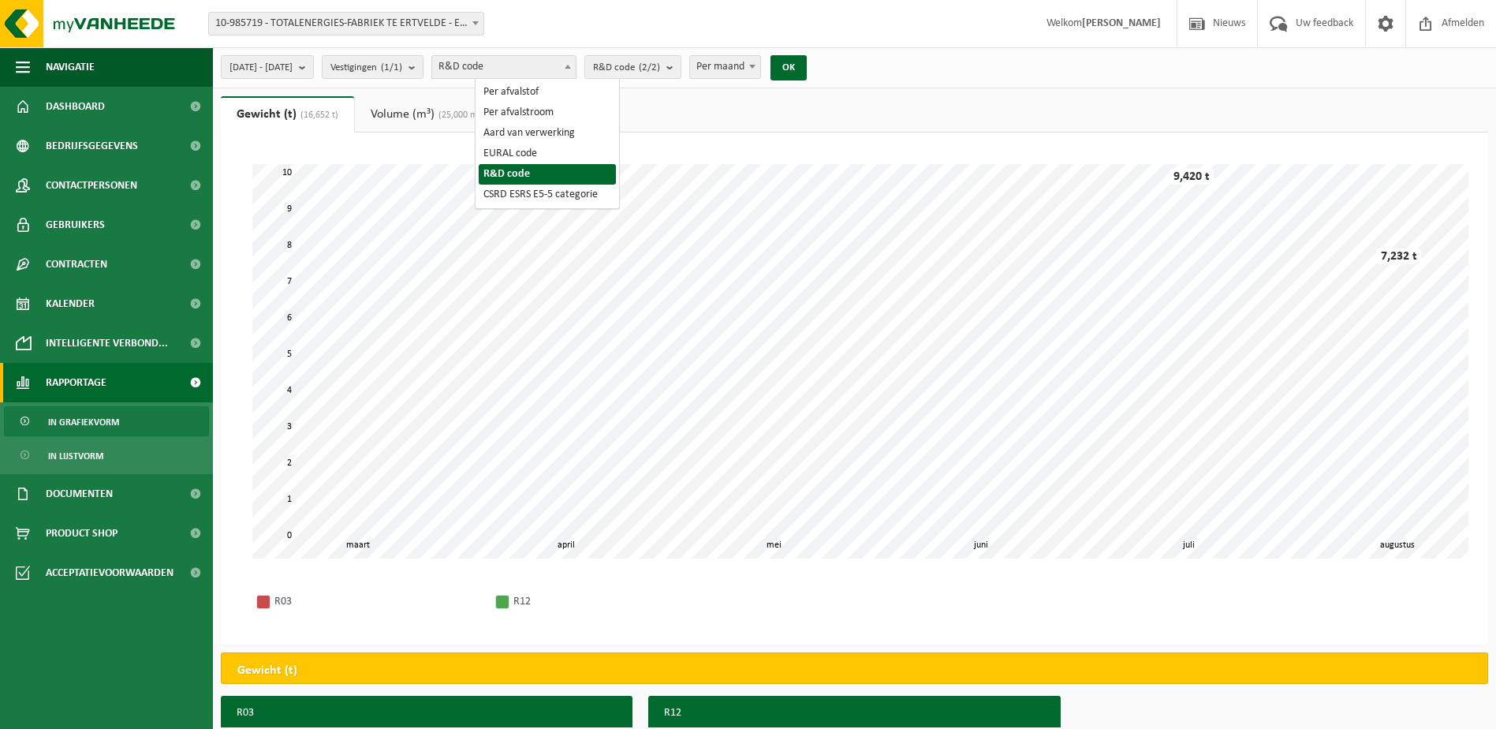
click at [571, 65] on b at bounding box center [568, 67] width 6 height 4
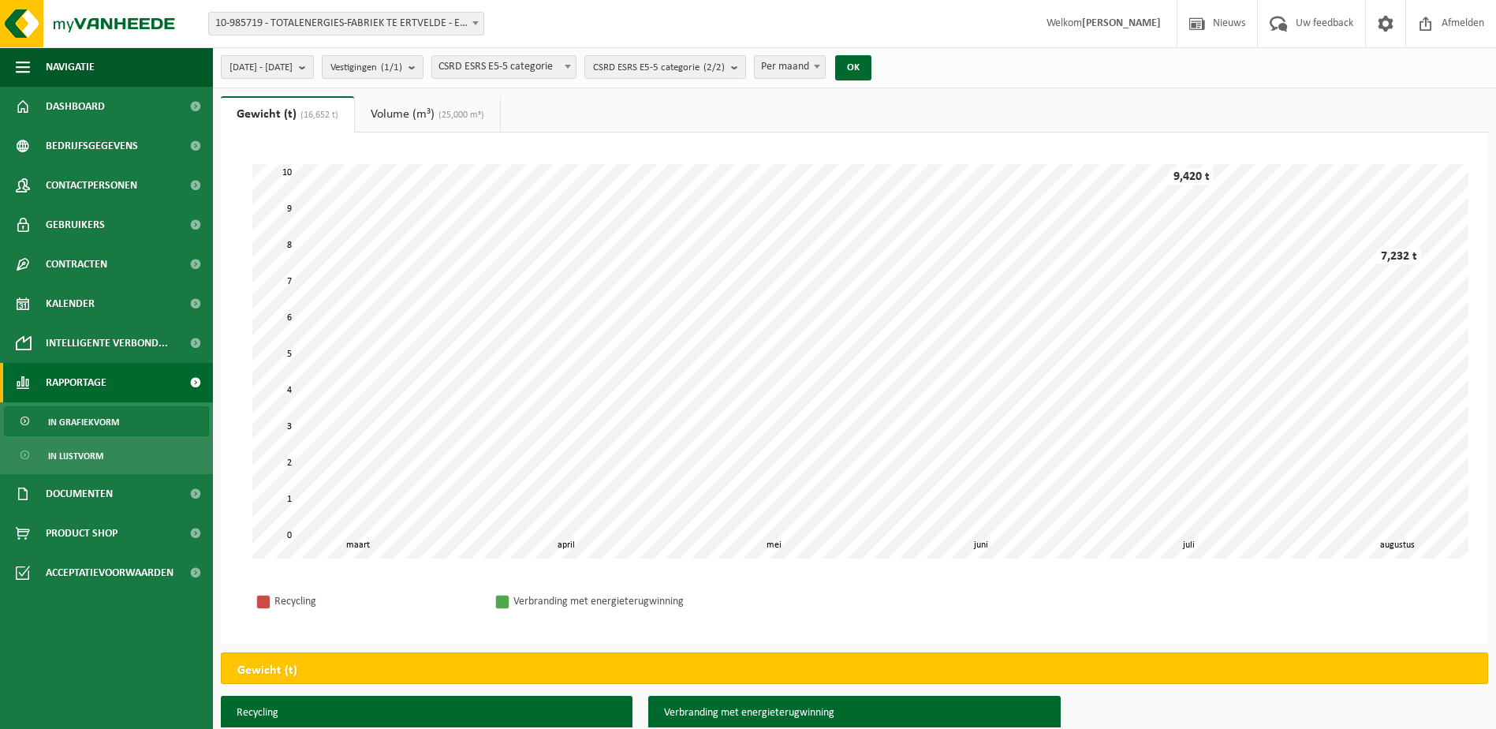
click at [576, 69] on span at bounding box center [568, 66] width 16 height 21
select select "1"
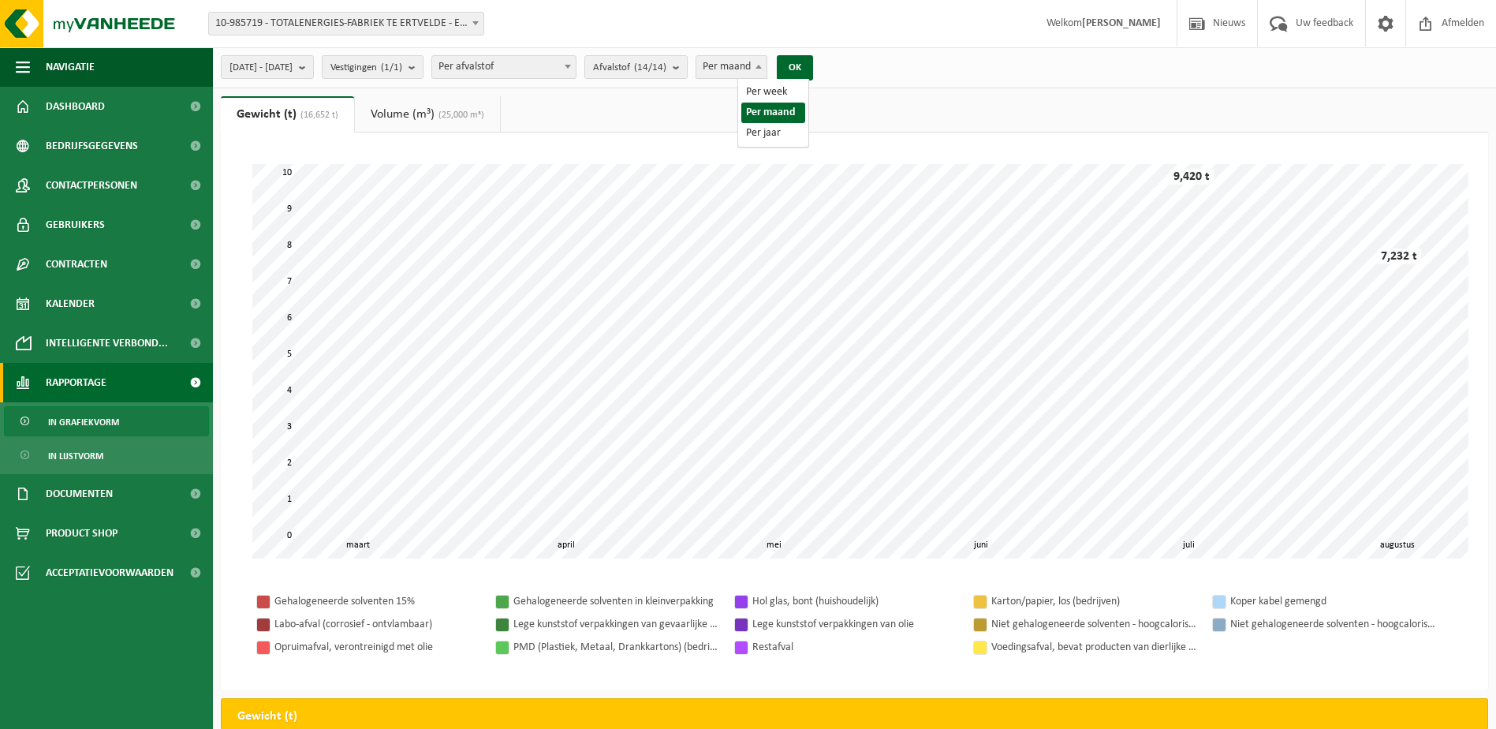
click at [762, 67] on b at bounding box center [759, 67] width 6 height 4
select select "1"
click at [762, 62] on span "Per week" at bounding box center [731, 67] width 70 height 22
click at [813, 63] on button "OK" at bounding box center [795, 67] width 36 height 25
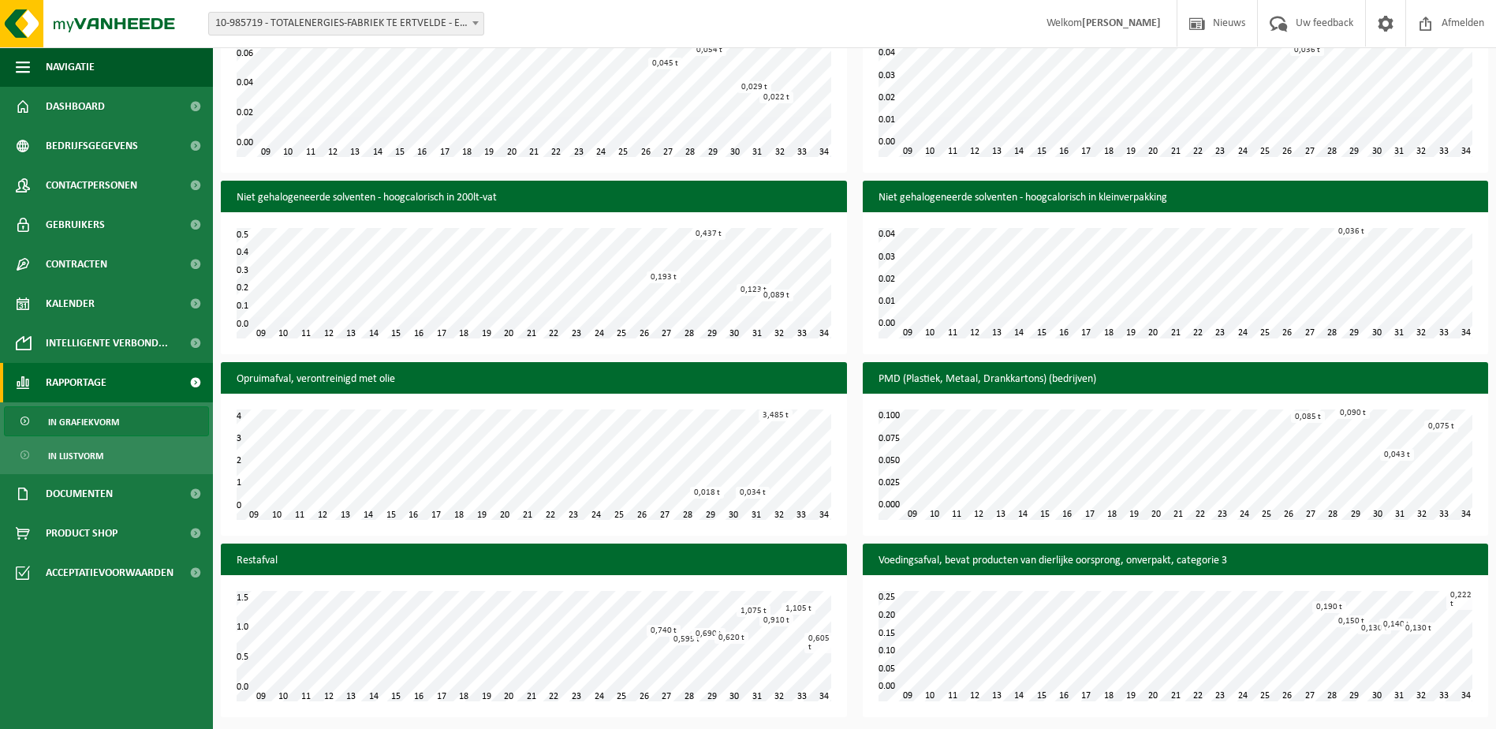
scroll to position [1290, 0]
